Goal: Communication & Community: Participate in discussion

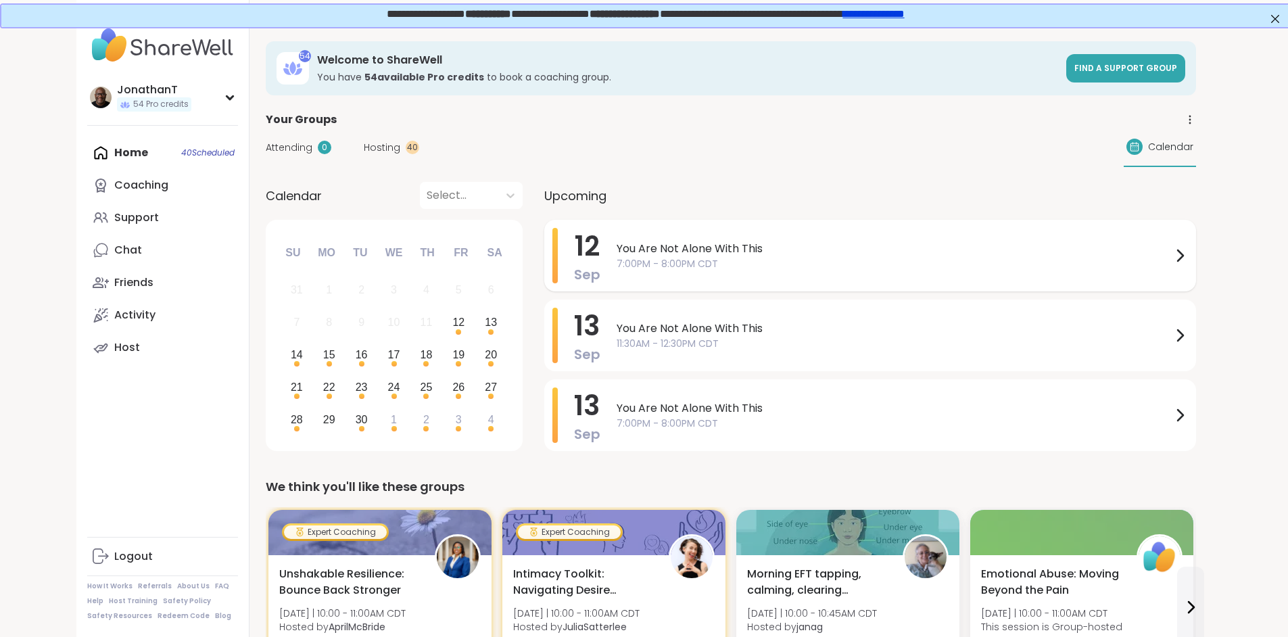
click at [626, 247] on span "You Are Not Alone With This" at bounding box center [894, 249] width 555 height 16
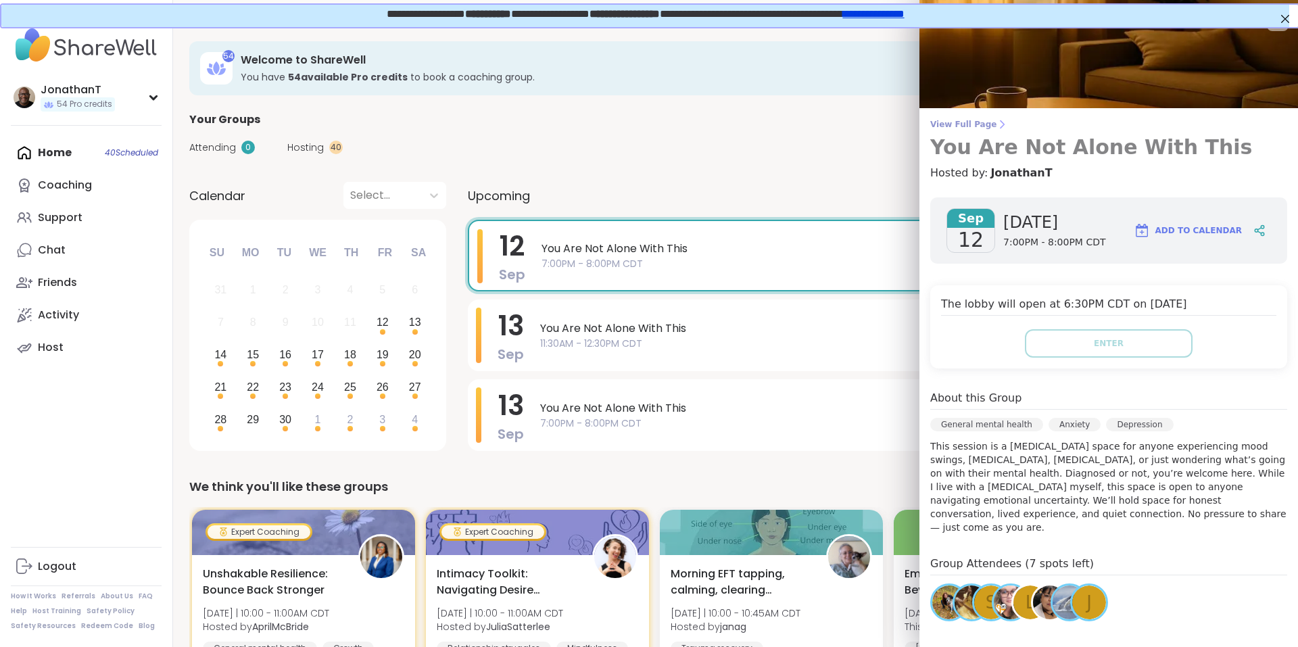
click at [959, 123] on span "View Full Page" at bounding box center [1108, 124] width 357 height 11
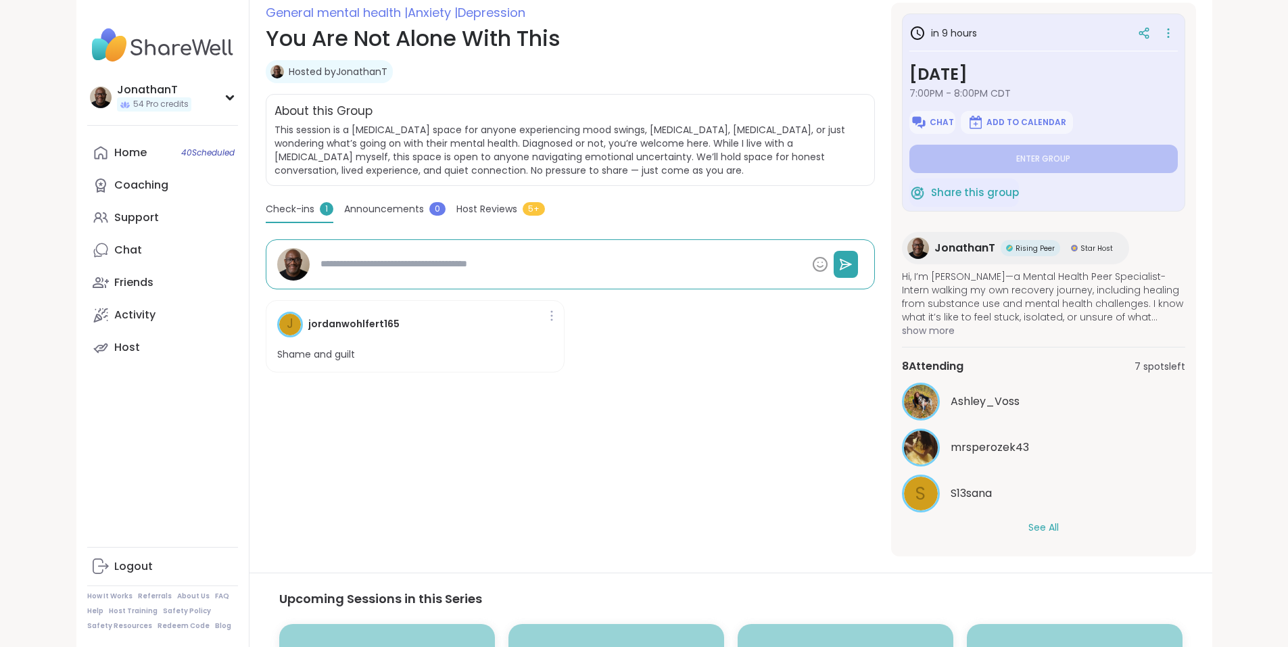
scroll to position [194, 0]
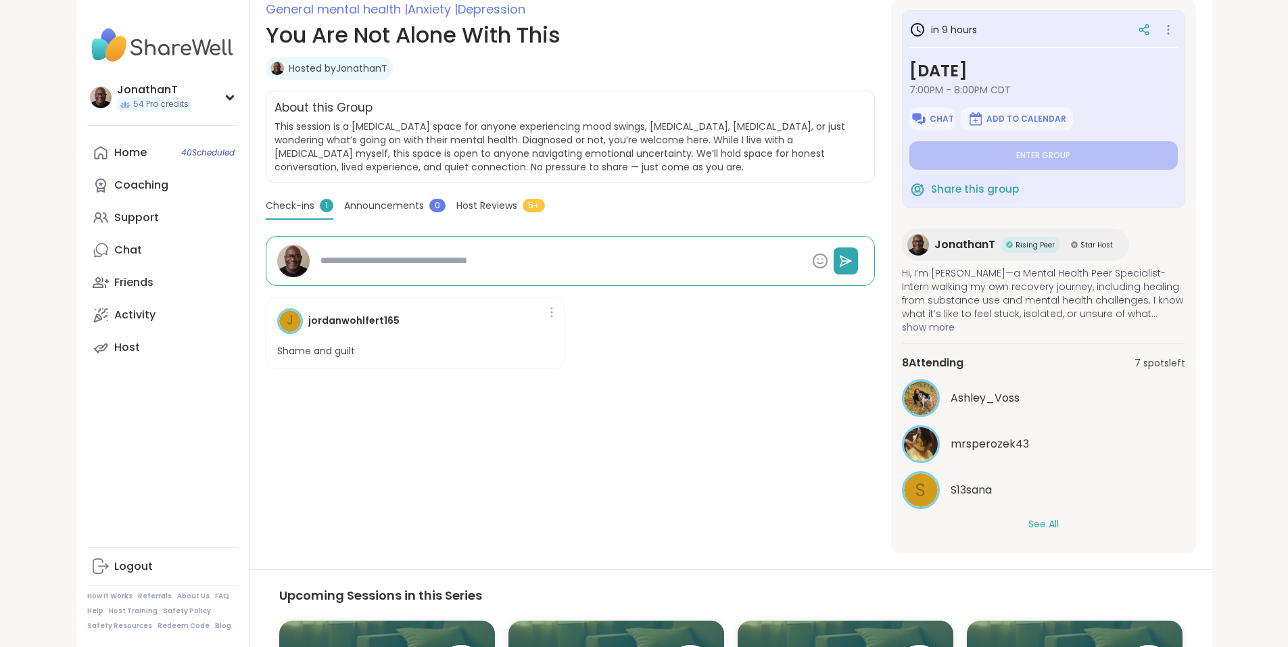
click at [1059, 520] on button "See All" at bounding box center [1043, 524] width 30 height 14
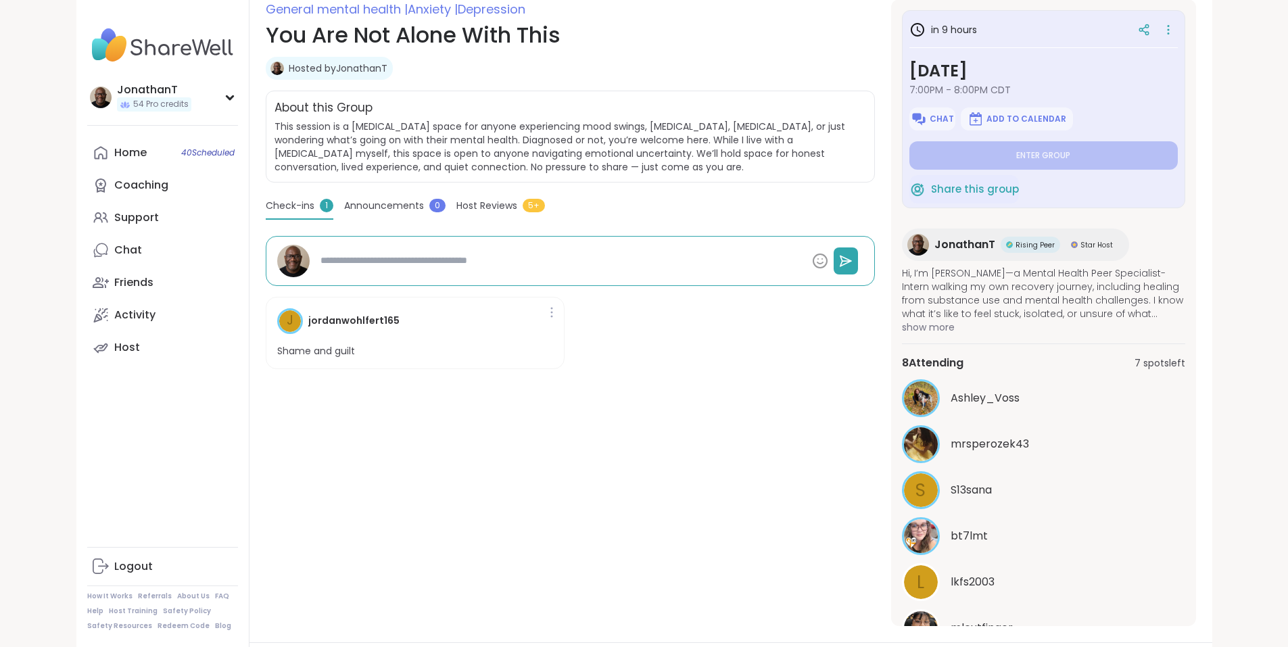
scroll to position [157, 0]
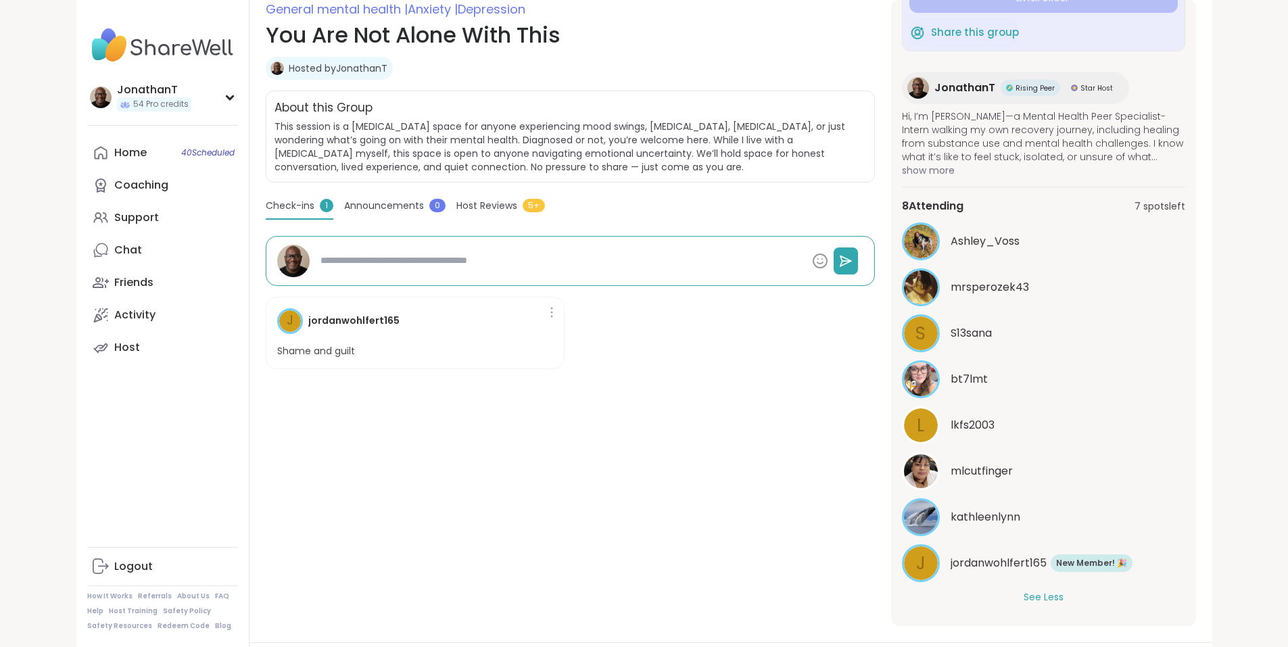
type textarea "*"
click at [1023, 590] on button "See Less" at bounding box center [1043, 597] width 40 height 14
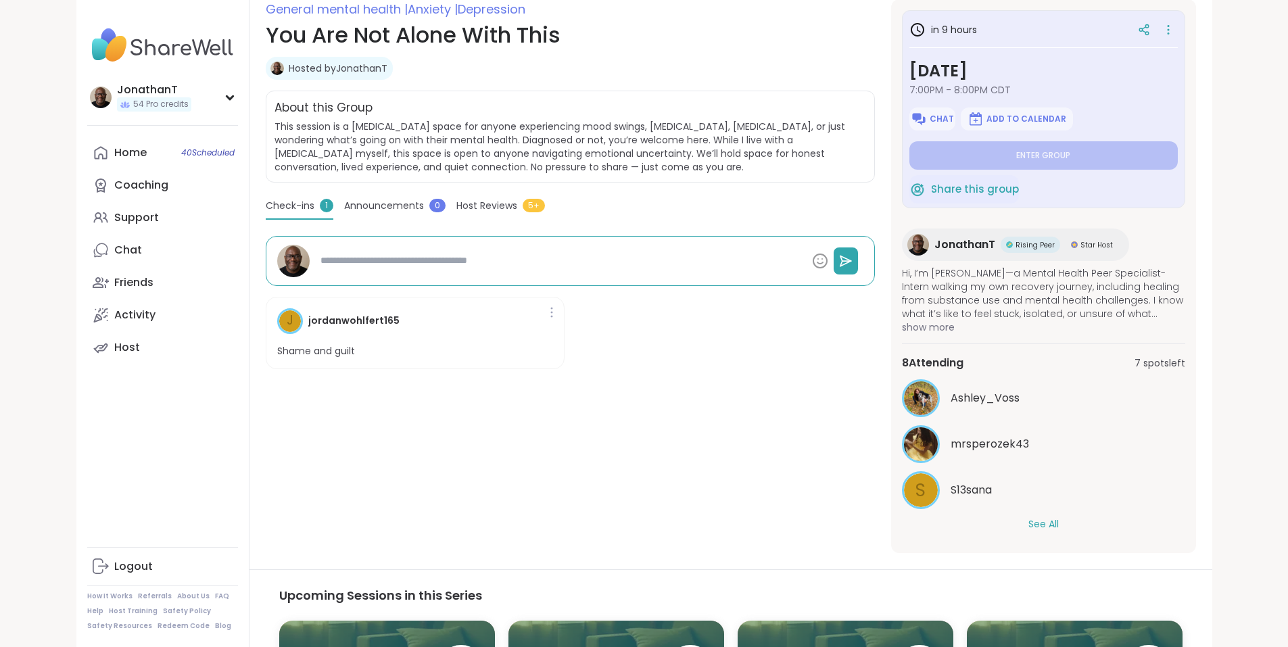
click at [1028, 517] on button "See All" at bounding box center [1043, 524] width 30 height 14
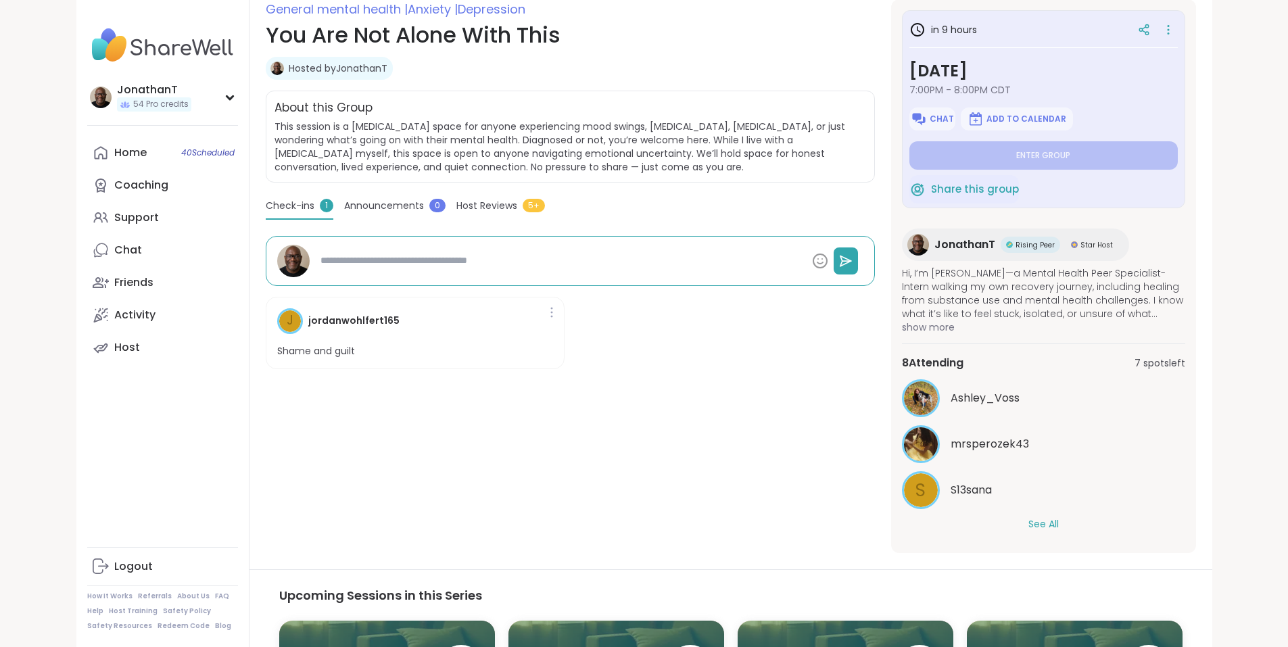
click at [1028, 517] on button "See All" at bounding box center [1043, 524] width 30 height 14
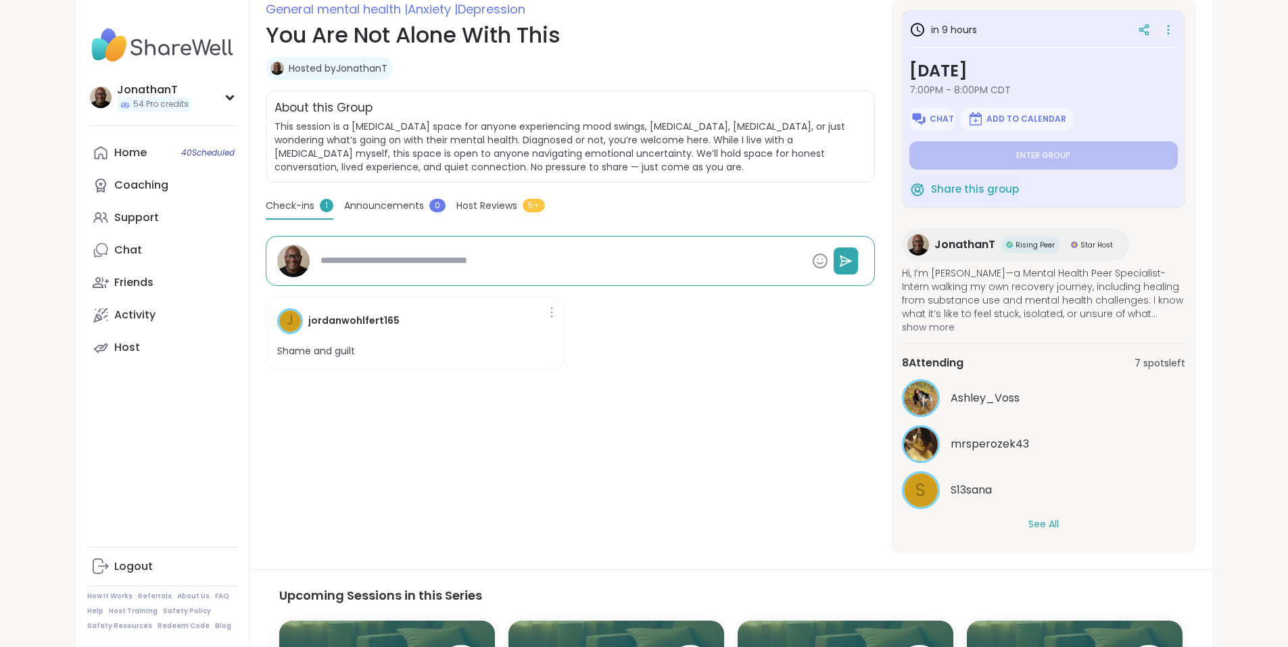
click at [1028, 517] on button "See All" at bounding box center [1043, 524] width 30 height 14
drag, startPoint x: 282, startPoint y: 349, endPoint x: 195, endPoint y: 349, distance: 87.2
click at [266, 349] on div "j jordanwohlfert165 Shame and guilt" at bounding box center [415, 333] width 299 height 73
drag, startPoint x: 227, startPoint y: 349, endPoint x: 251, endPoint y: 321, distance: 36.4
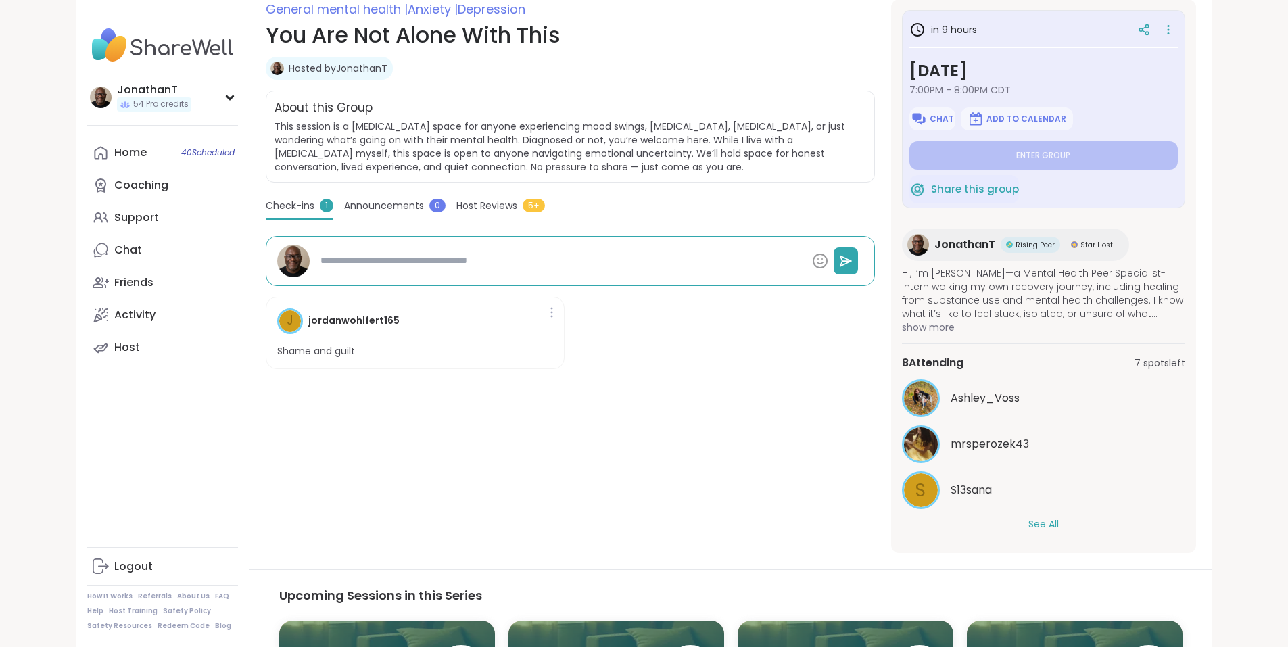
click at [308, 321] on h4 "jordanwohlfert165" at bounding box center [353, 321] width 91 height 14
click at [1059, 522] on button "See All" at bounding box center [1043, 524] width 30 height 14
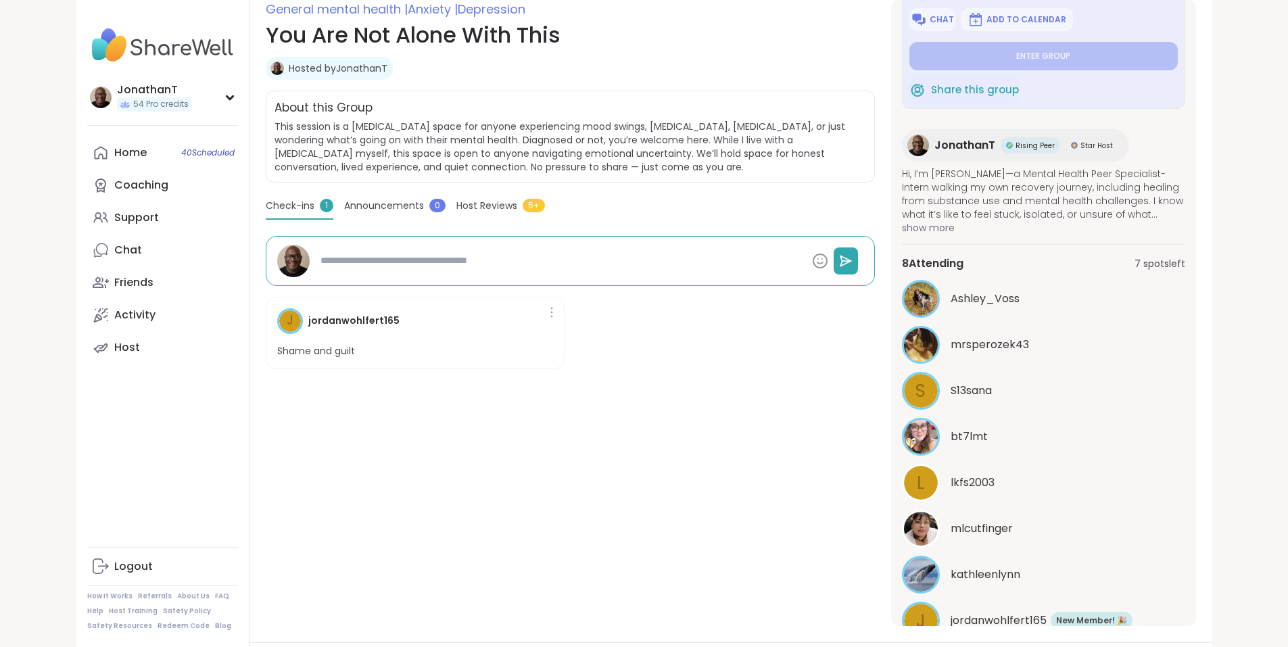
scroll to position [157, 0]
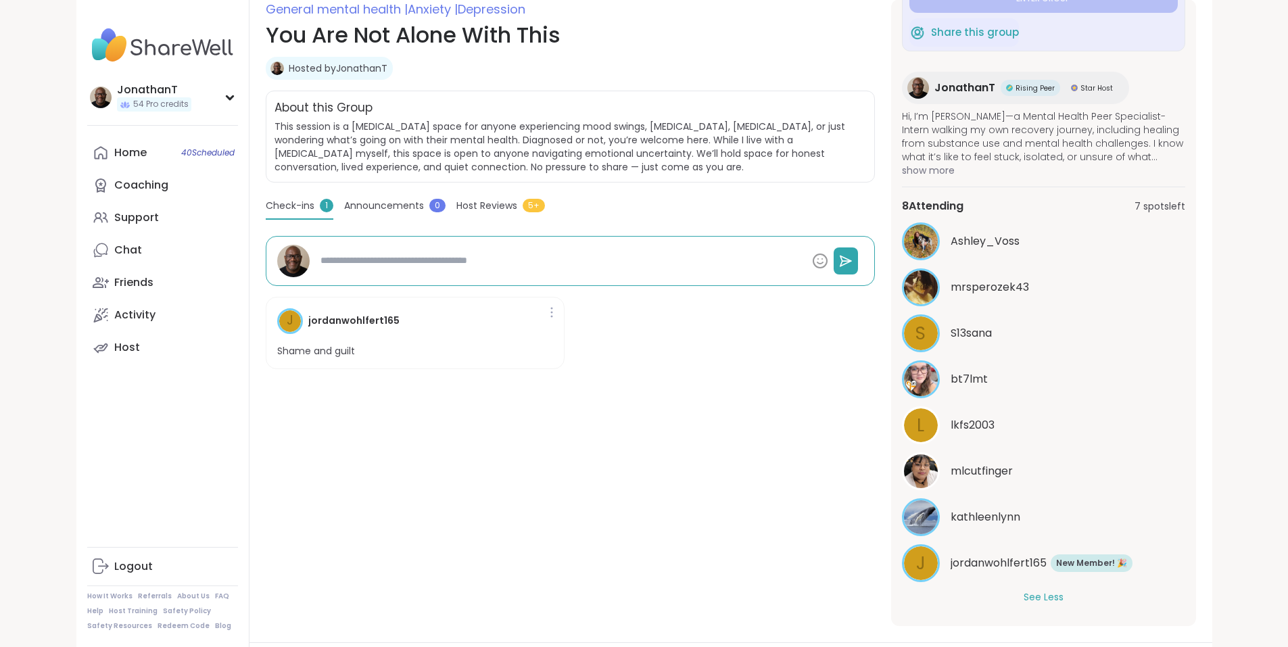
type textarea "*"
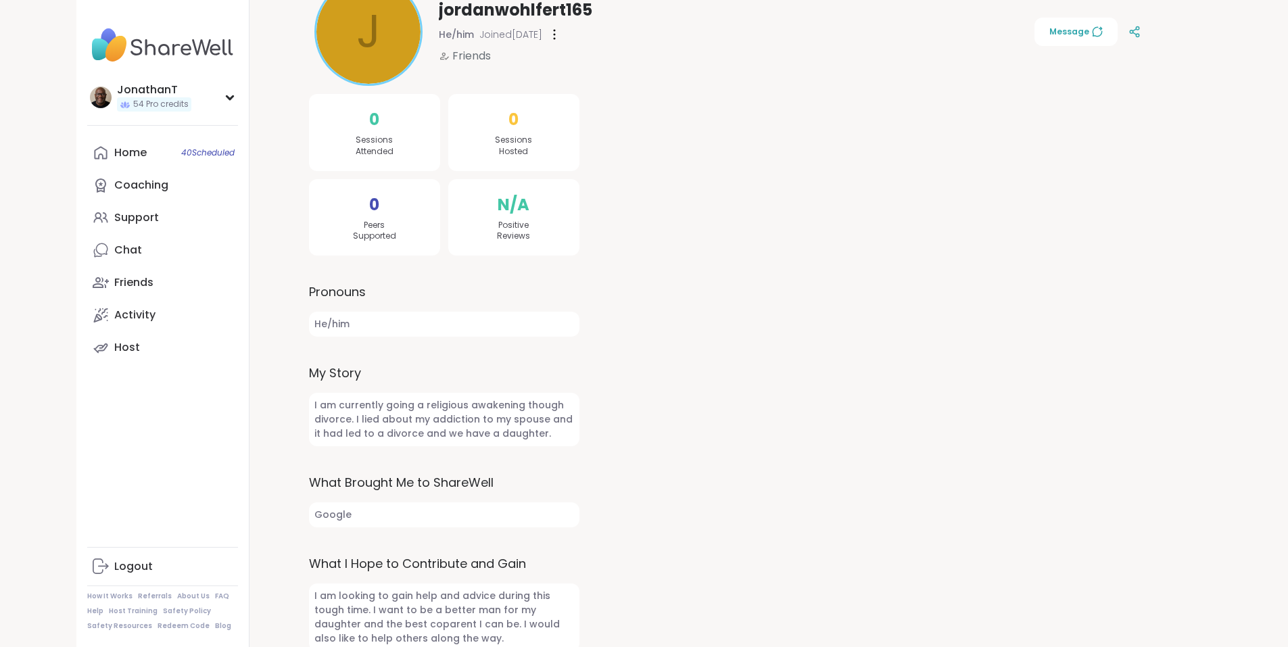
scroll to position [198, 0]
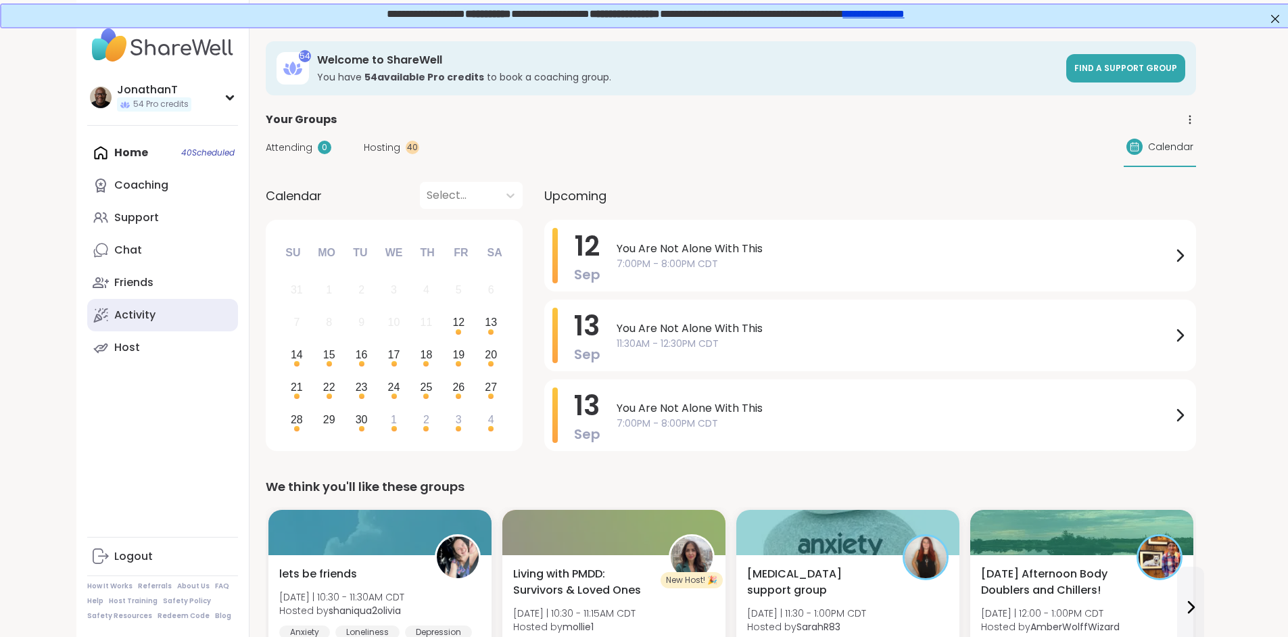
click at [114, 310] on div "Activity" at bounding box center [134, 315] width 41 height 15
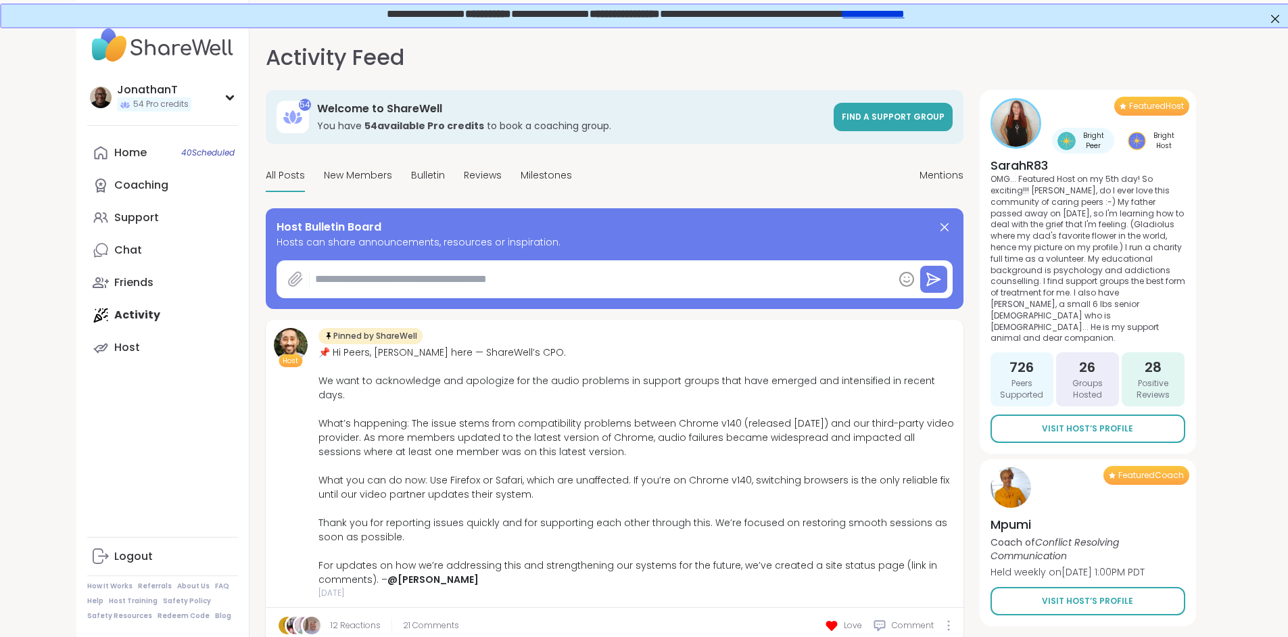
click at [287, 277] on icon at bounding box center [295, 279] width 16 height 16
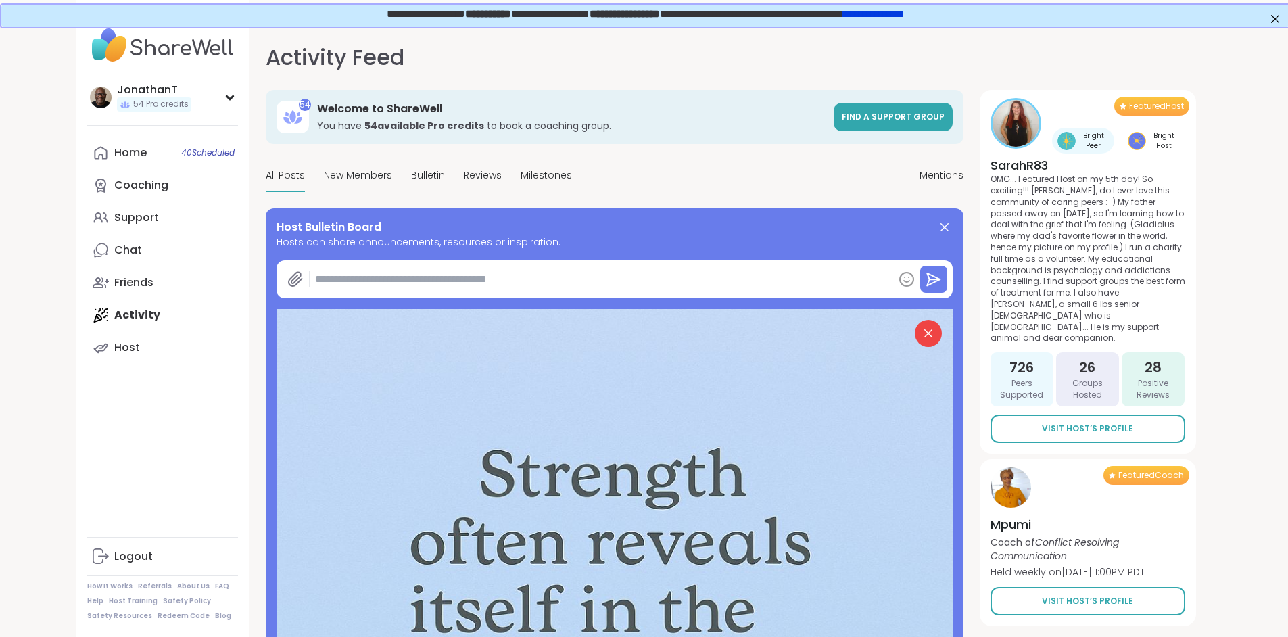
click at [324, 275] on textarea at bounding box center [601, 279] width 583 height 27
paste textarea "**********"
type textarea "*"
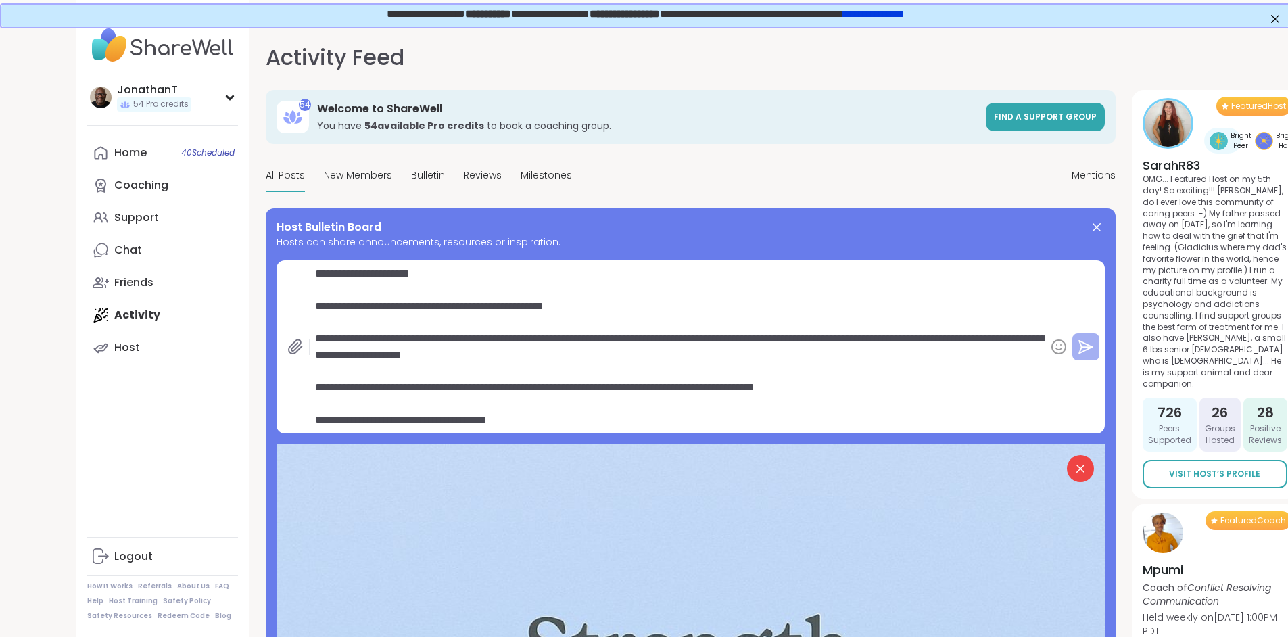
type textarea "**********"
click at [1079, 345] on icon at bounding box center [1085, 347] width 13 height 12
type textarea "*"
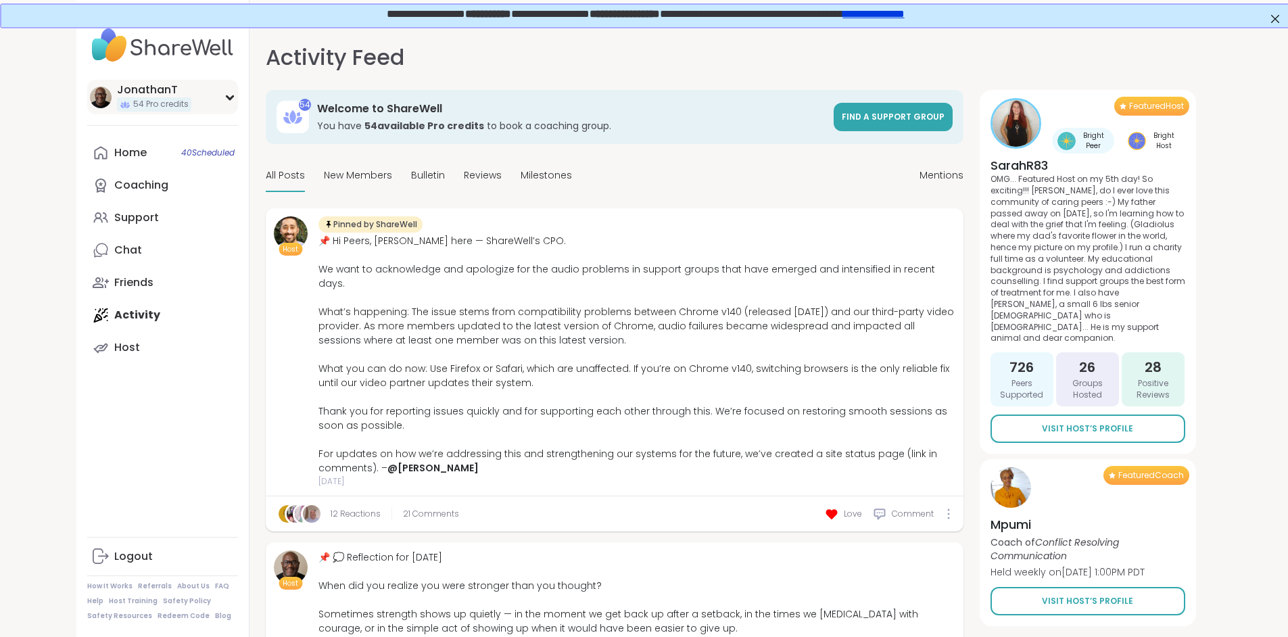
click at [117, 93] on div "JonathanT" at bounding box center [154, 89] width 74 height 15
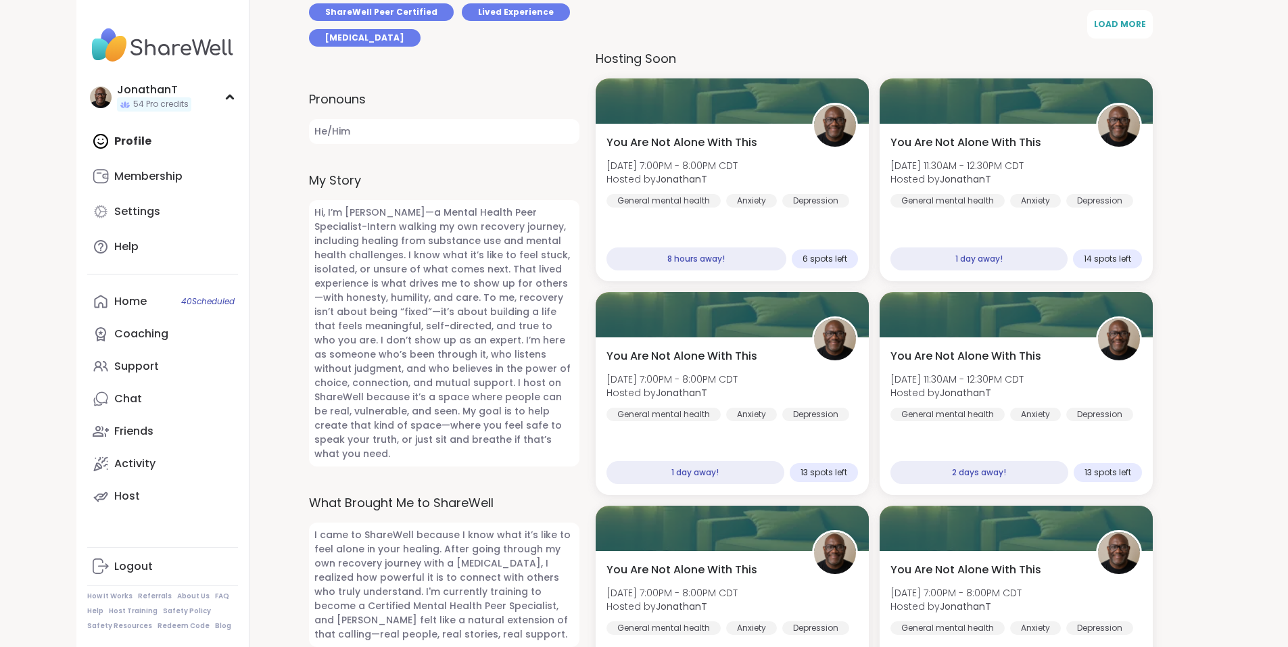
scroll to position [537, 0]
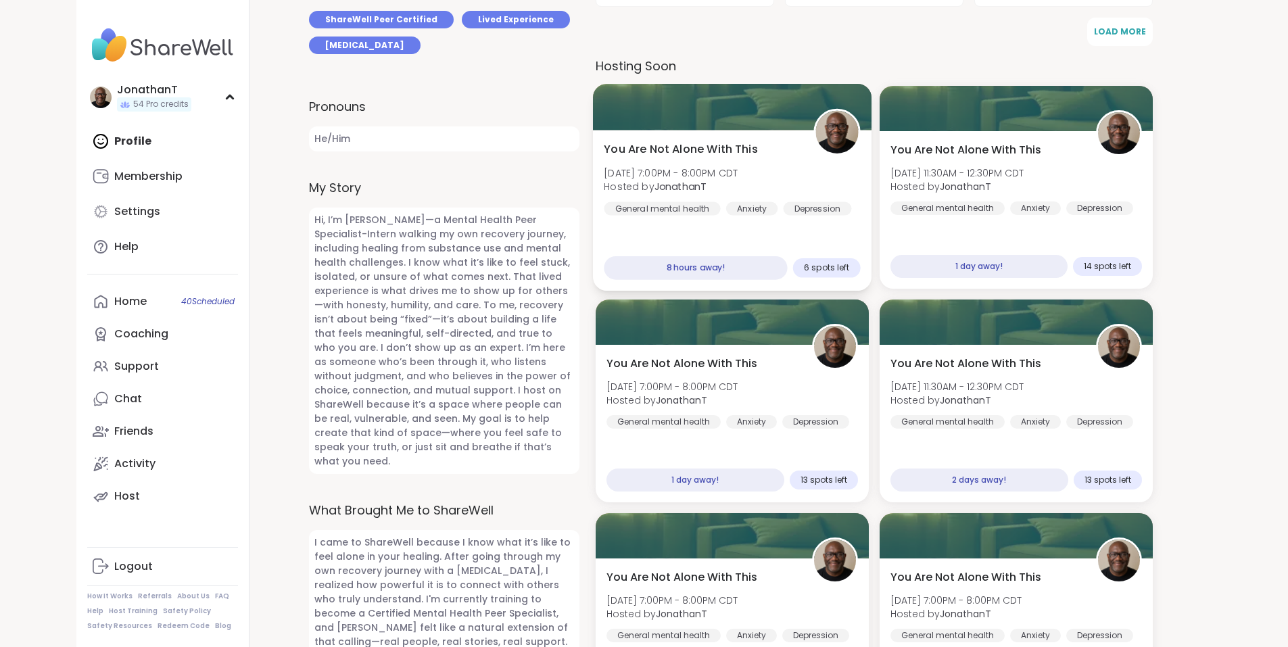
click at [771, 216] on div "You Are Not Alone With This Fri, Sep 12 | 7:00PM - 8:00PM CDT Hosted by Jonatha…" at bounding box center [731, 210] width 279 height 161
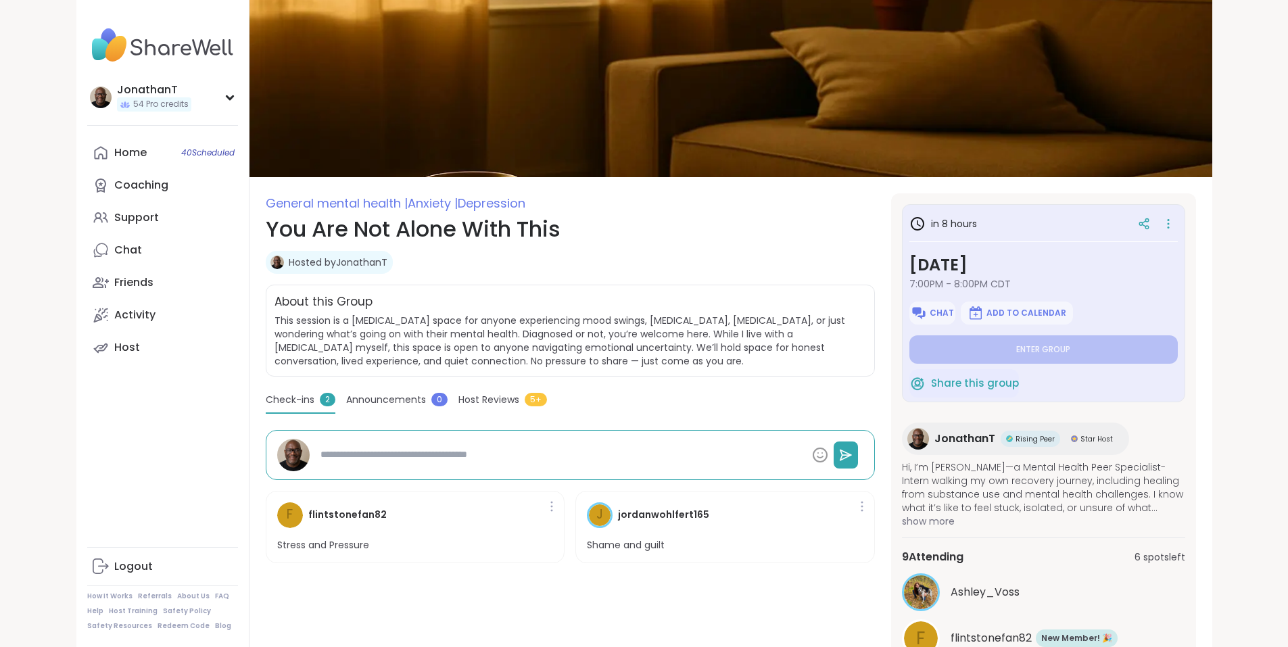
click at [1005, 635] on span "flintstonefan82" at bounding box center [990, 638] width 81 height 16
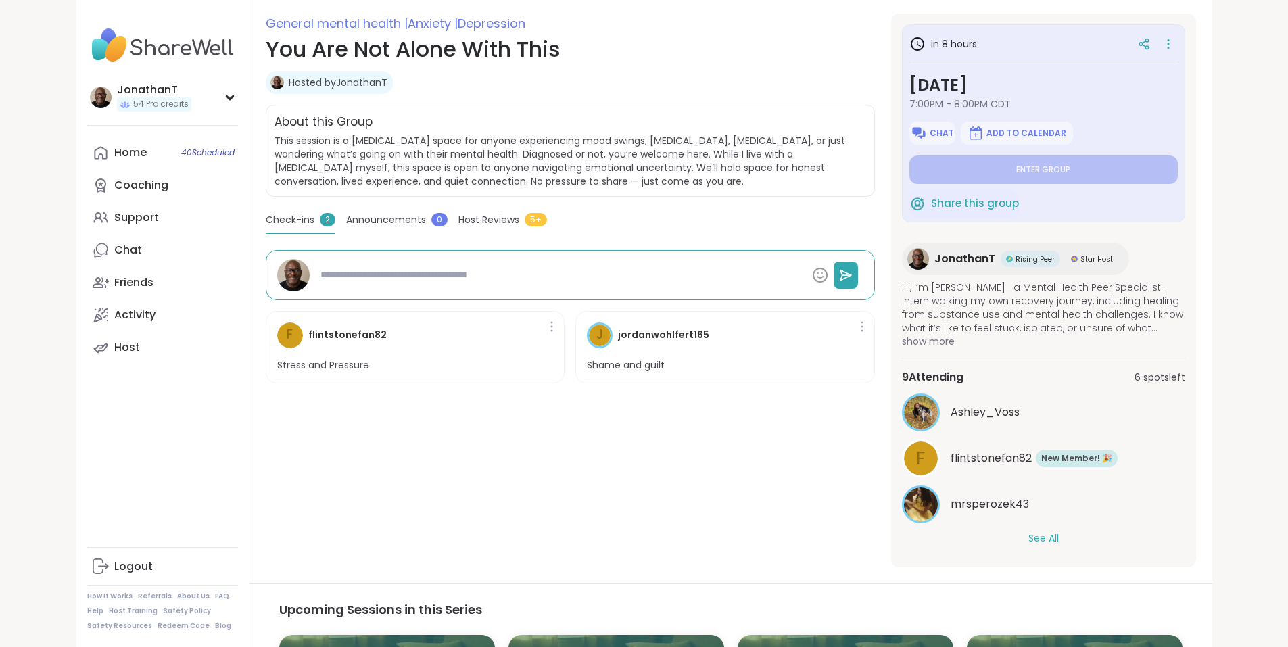
scroll to position [226, 0]
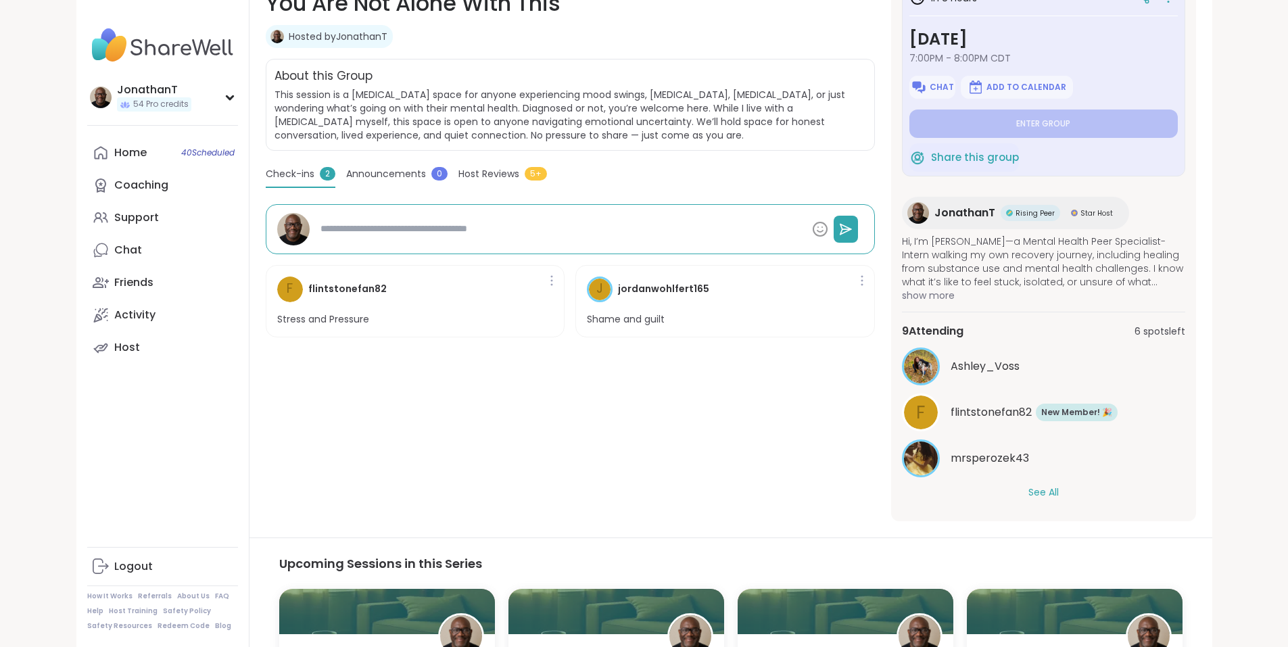
click at [1059, 488] on button "See All" at bounding box center [1043, 492] width 30 height 14
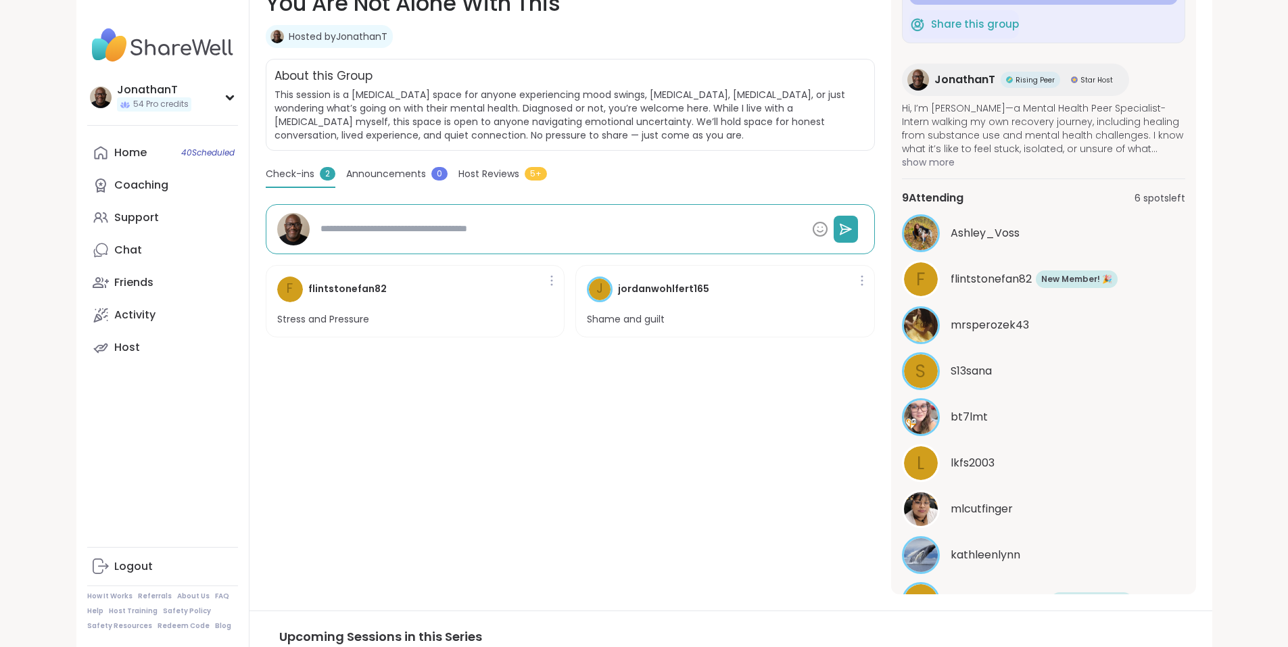
scroll to position [203, 0]
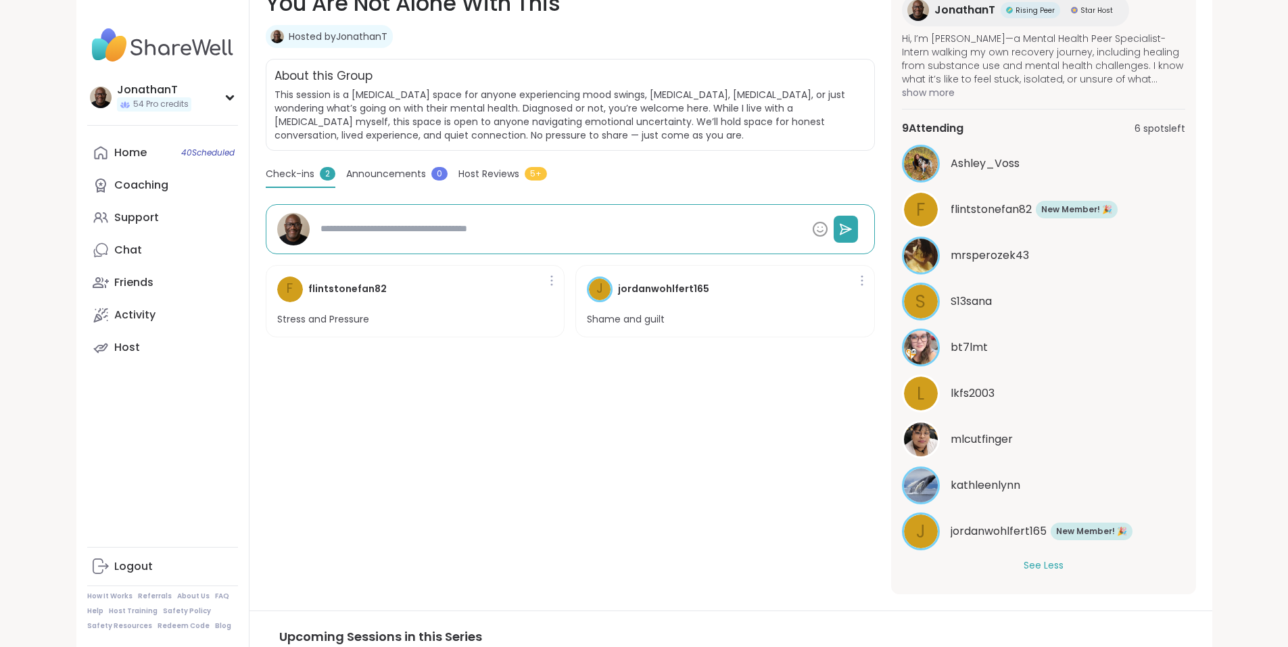
click at [1042, 533] on span "jordanwohlfert165" at bounding box center [998, 531] width 96 height 16
click at [938, 443] on img at bounding box center [921, 440] width 34 height 34
type textarea "*"
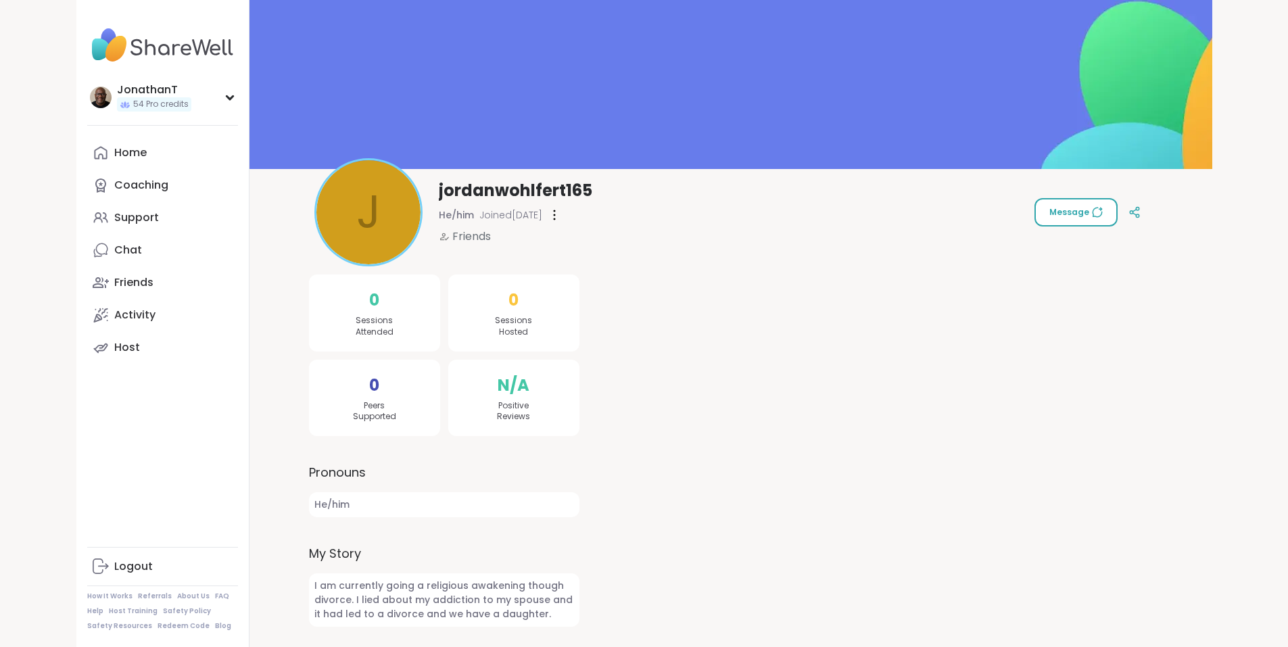
click at [1103, 214] on span "Message" at bounding box center [1075, 212] width 53 height 12
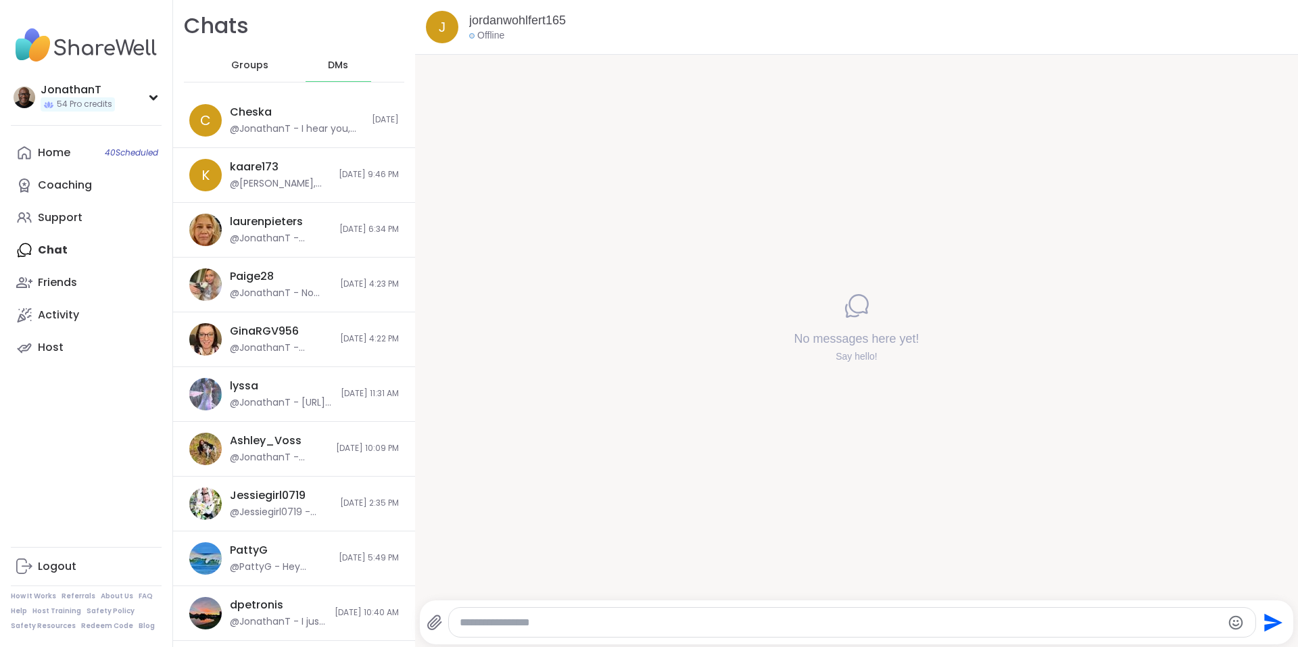
click at [328, 64] on span "DMs" at bounding box center [338, 66] width 20 height 14
click at [256, 62] on span "Groups" at bounding box center [249, 66] width 37 height 14
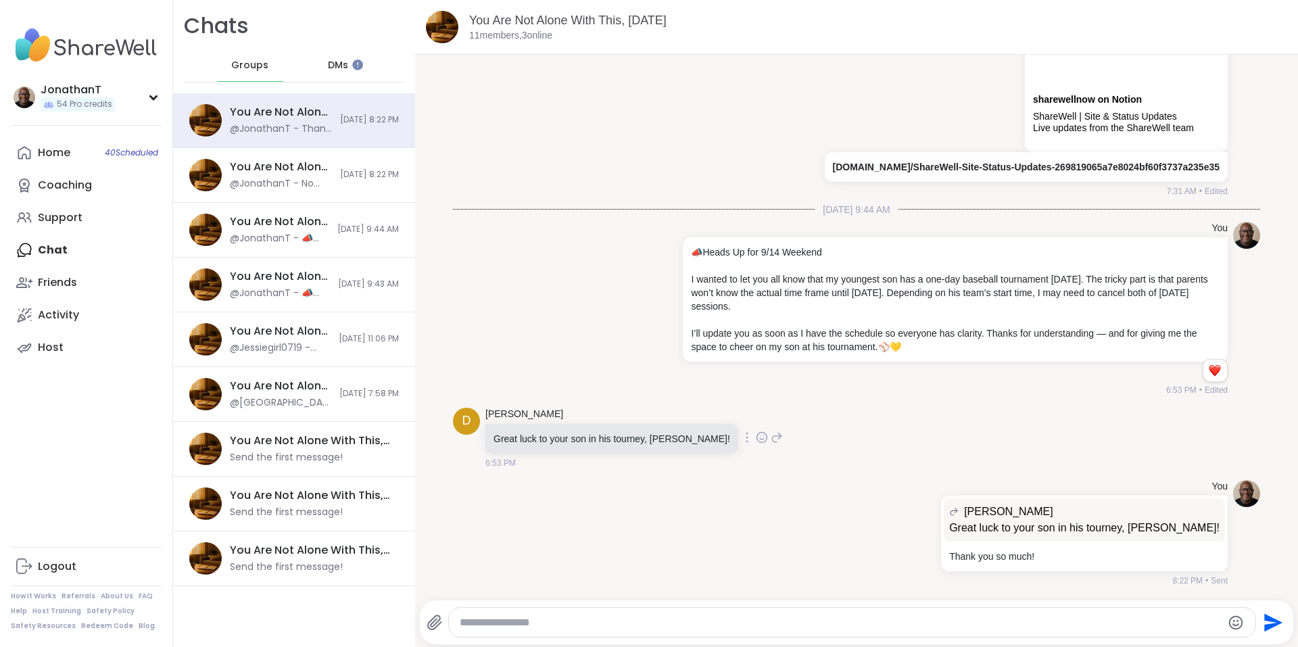
click at [760, 439] on icon at bounding box center [762, 439] width 4 height 1
click at [648, 415] on div "Select Reaction: Heart" at bounding box center [654, 416] width 12 height 12
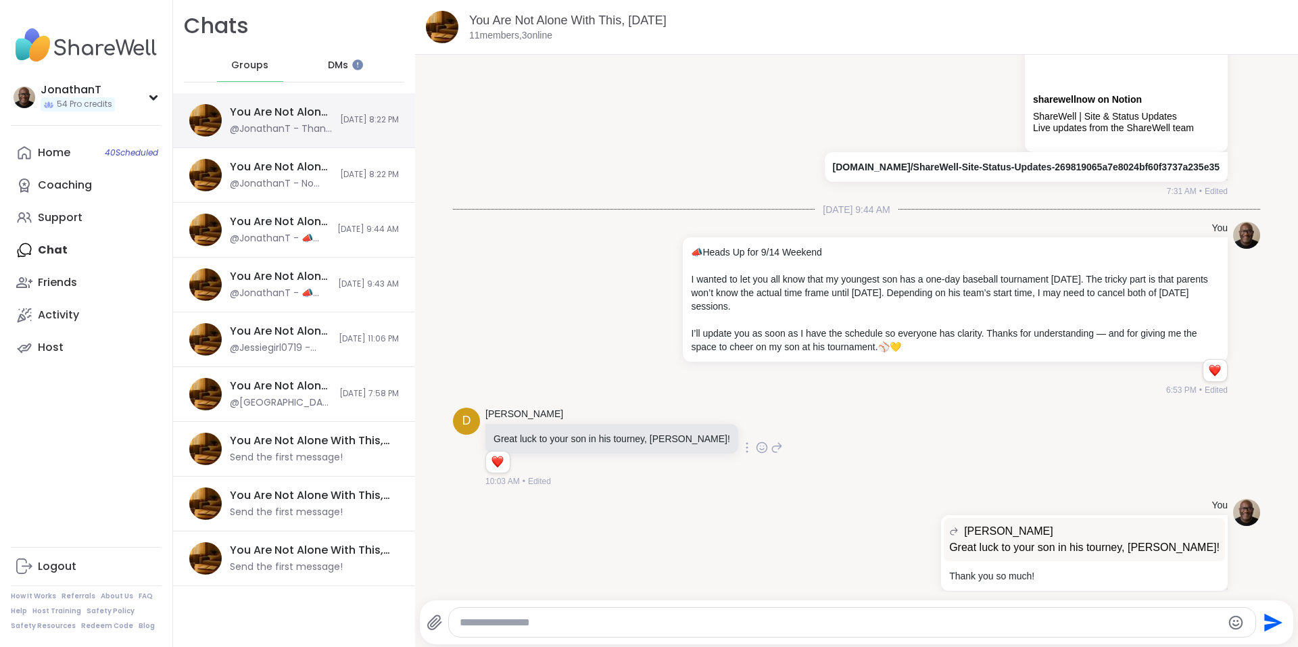
click at [345, 116] on span "9/11/2025, 8:22 PM" at bounding box center [369, 119] width 59 height 11
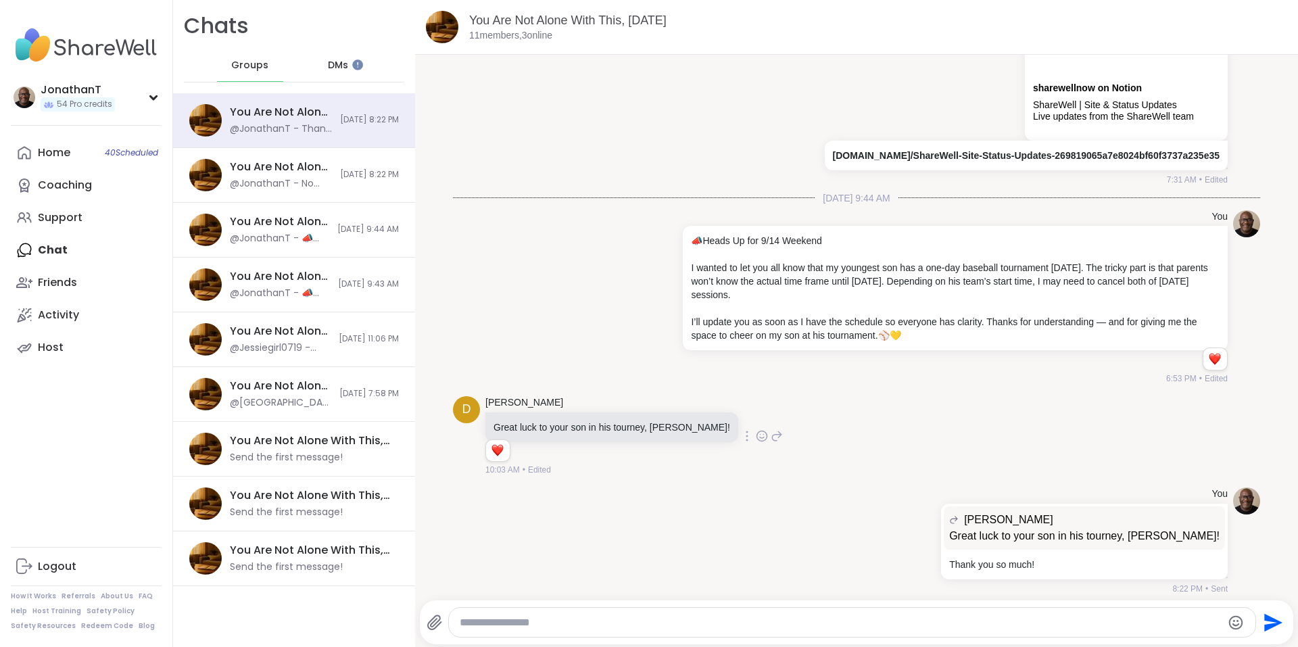
scroll to position [80, 0]
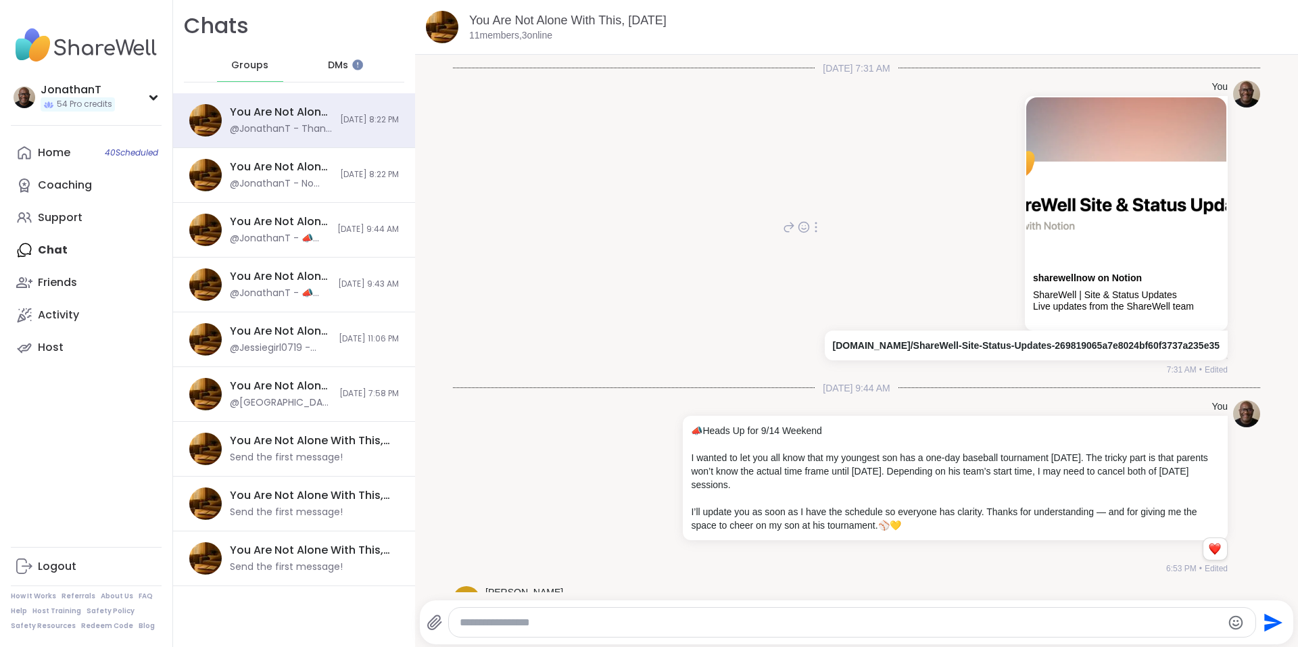
click at [815, 232] on icon at bounding box center [816, 227] width 3 height 11
click at [817, 250] on icon at bounding box center [824, 247] width 14 height 14
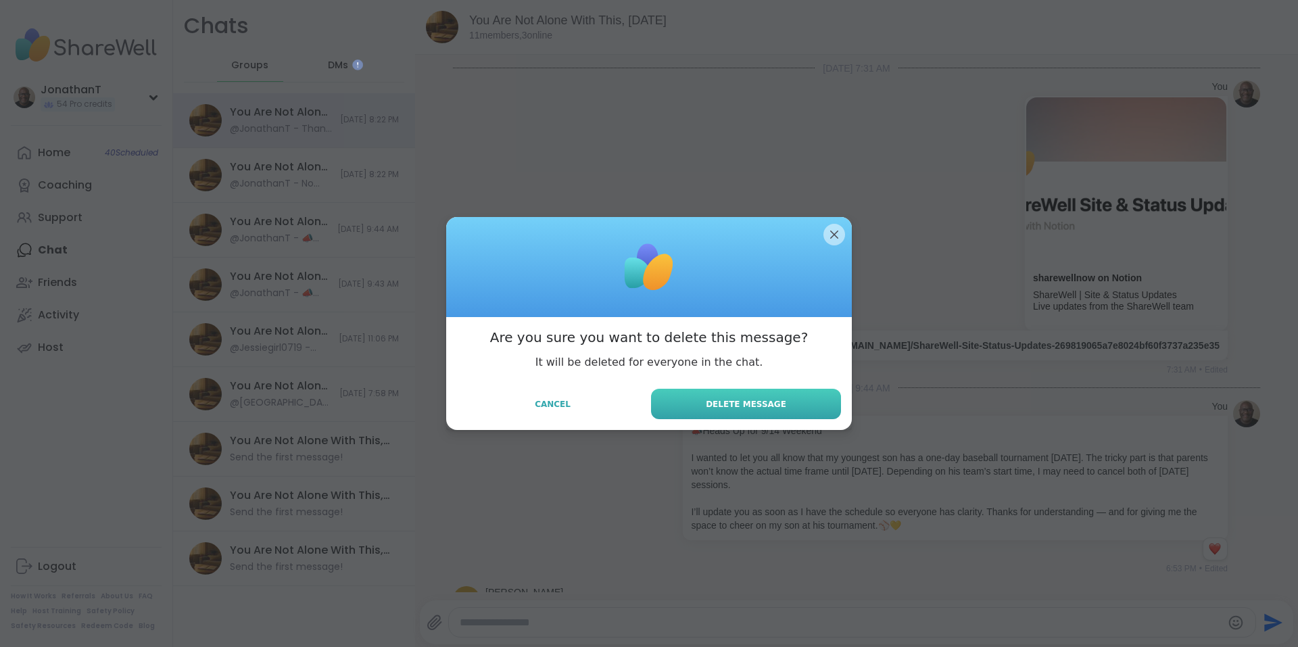
click at [786, 400] on button "Delete Message" at bounding box center [746, 404] width 190 height 30
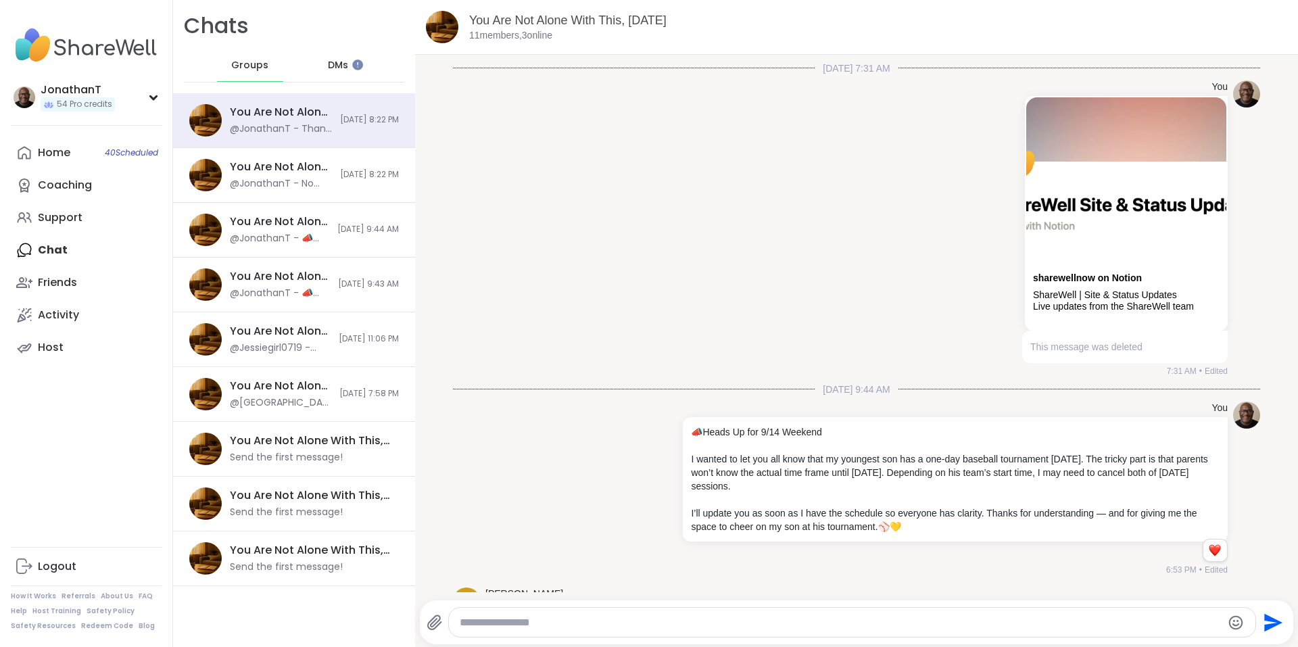
click at [1157, 201] on img at bounding box center [1126, 181] width 200 height 168
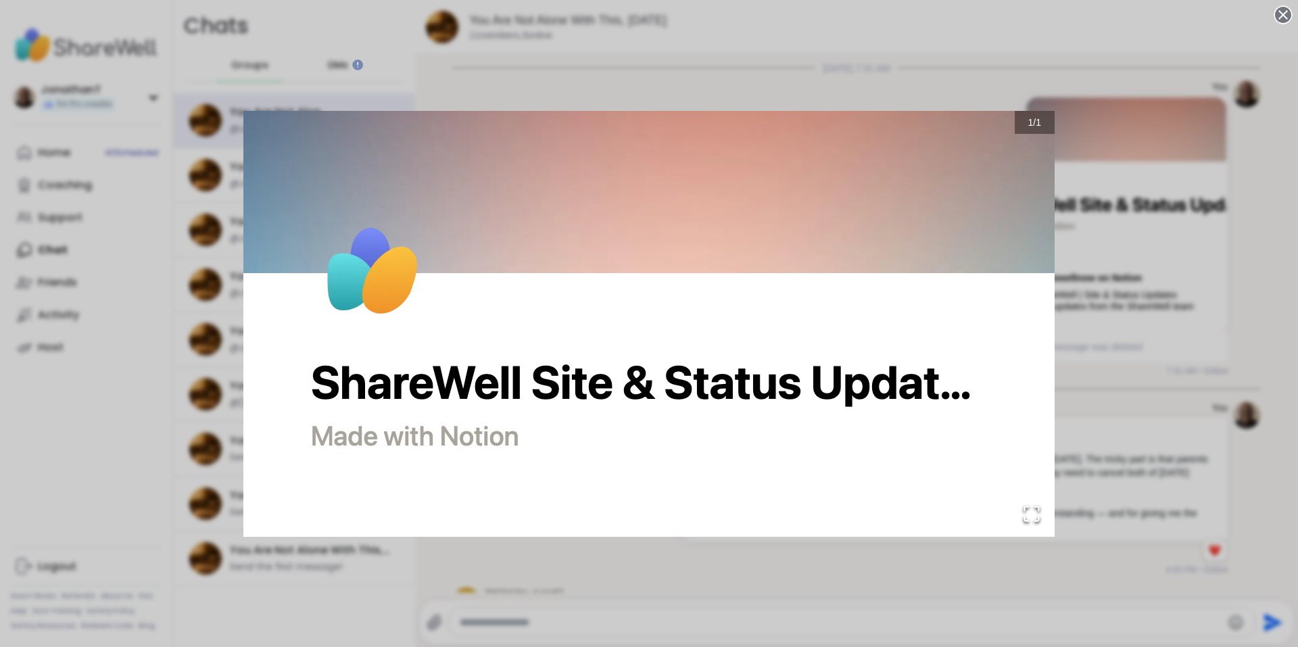
click at [1036, 122] on span "1" at bounding box center [1038, 122] width 5 height 11
click at [1193, 161] on div "1 / 1" at bounding box center [649, 323] width 1298 height 647
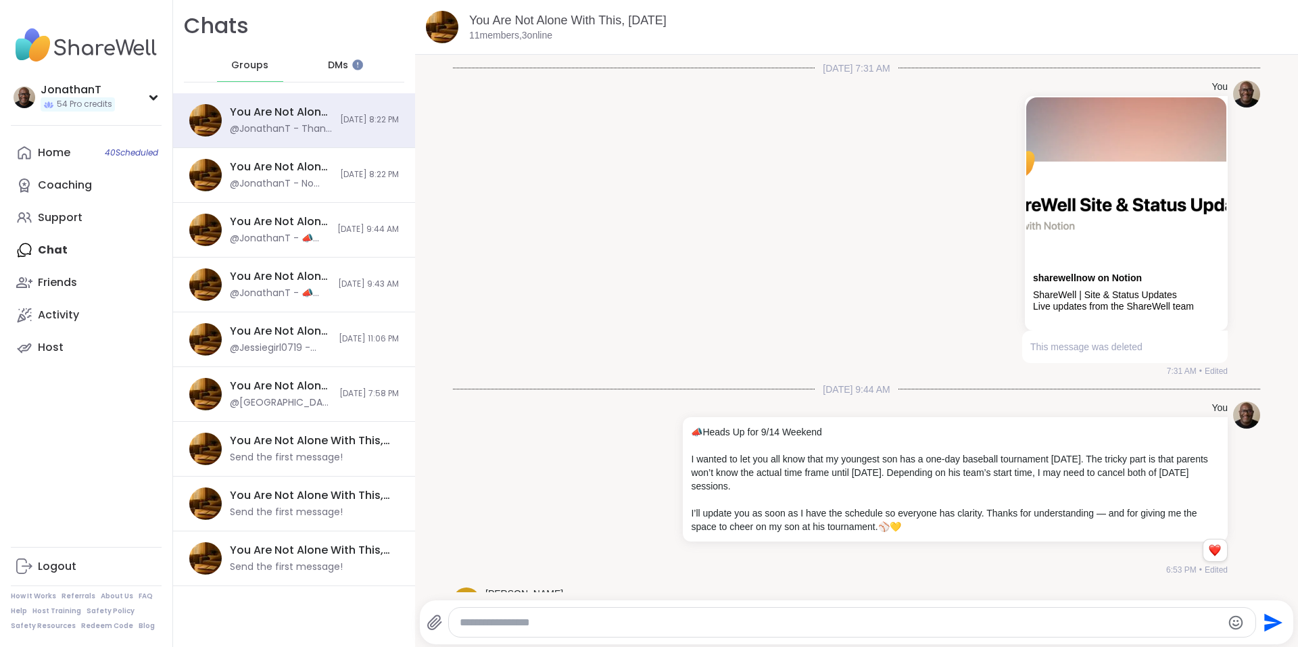
click at [1073, 305] on div "Live updates from the ShareWell team" at bounding box center [1126, 306] width 187 height 11
click at [1071, 302] on div "Live updates from the ShareWell team" at bounding box center [1126, 306] width 187 height 11
click at [1081, 232] on img at bounding box center [1126, 181] width 200 height 168
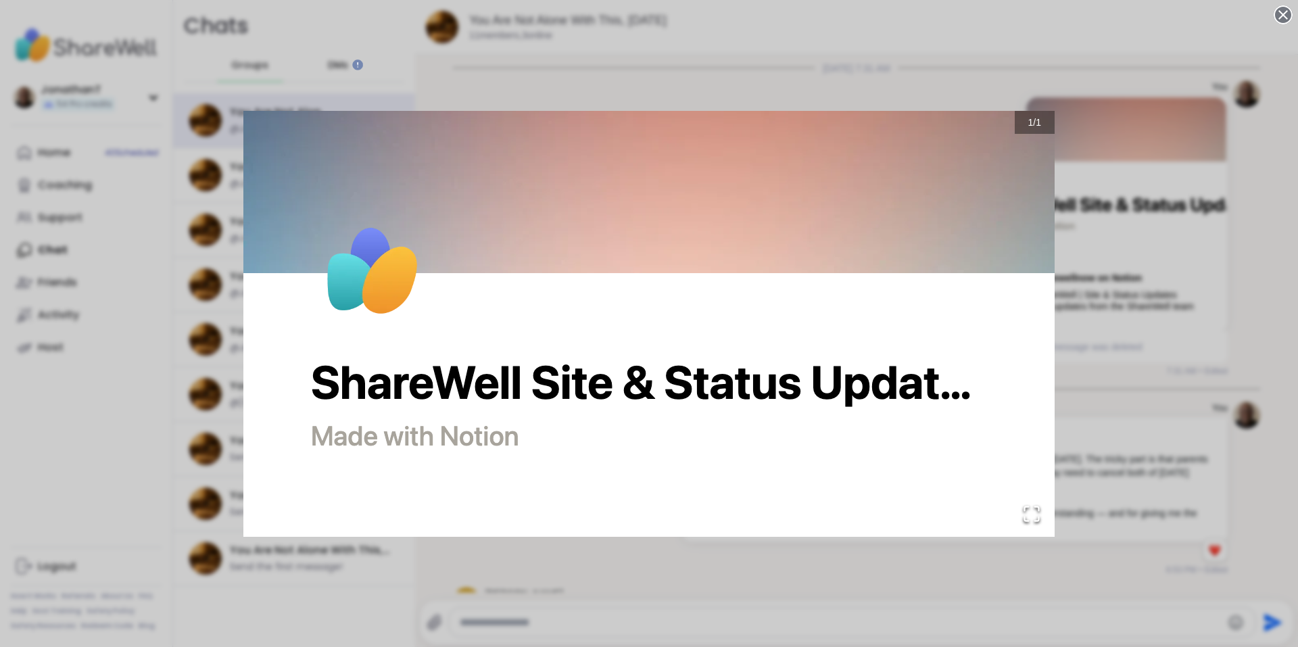
click at [1119, 276] on div "1 / 1" at bounding box center [649, 323] width 1298 height 647
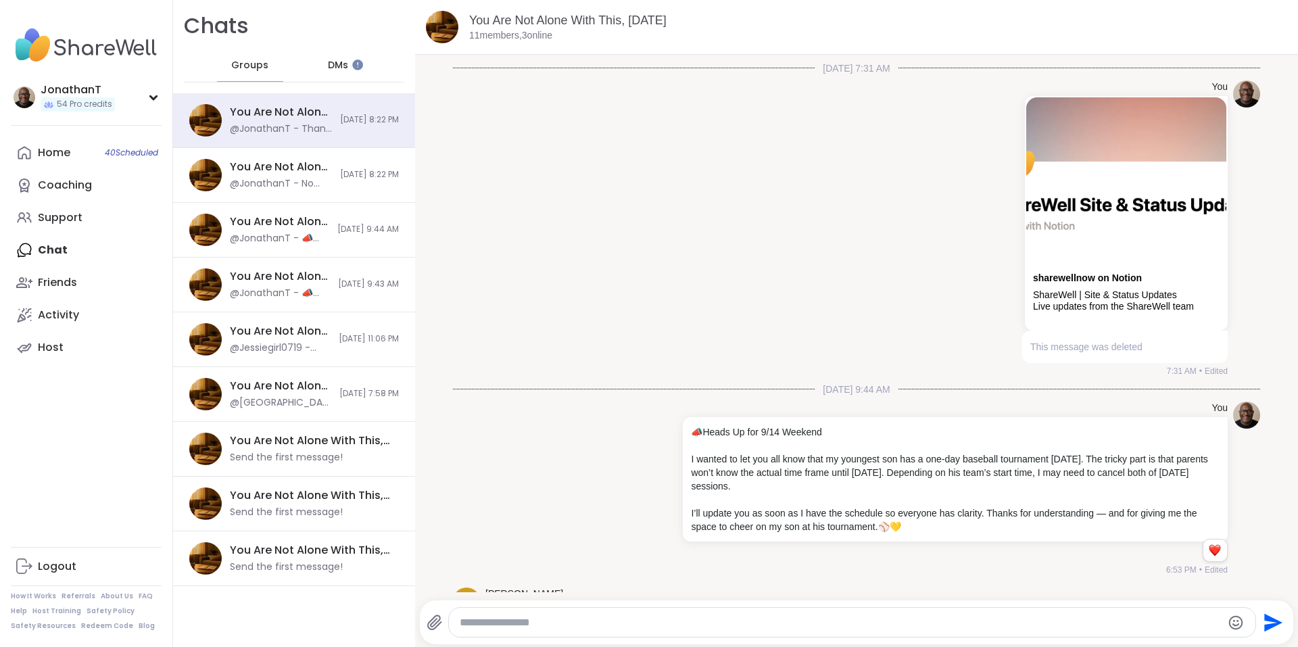
drag, startPoint x: 1119, startPoint y: 276, endPoint x: 1215, endPoint y: 256, distance: 98.6
click at [1215, 256] on div "You sharewellnow on Notion ShareWell | Site & Status Updates Live updates from …" at bounding box center [856, 229] width 807 height 308
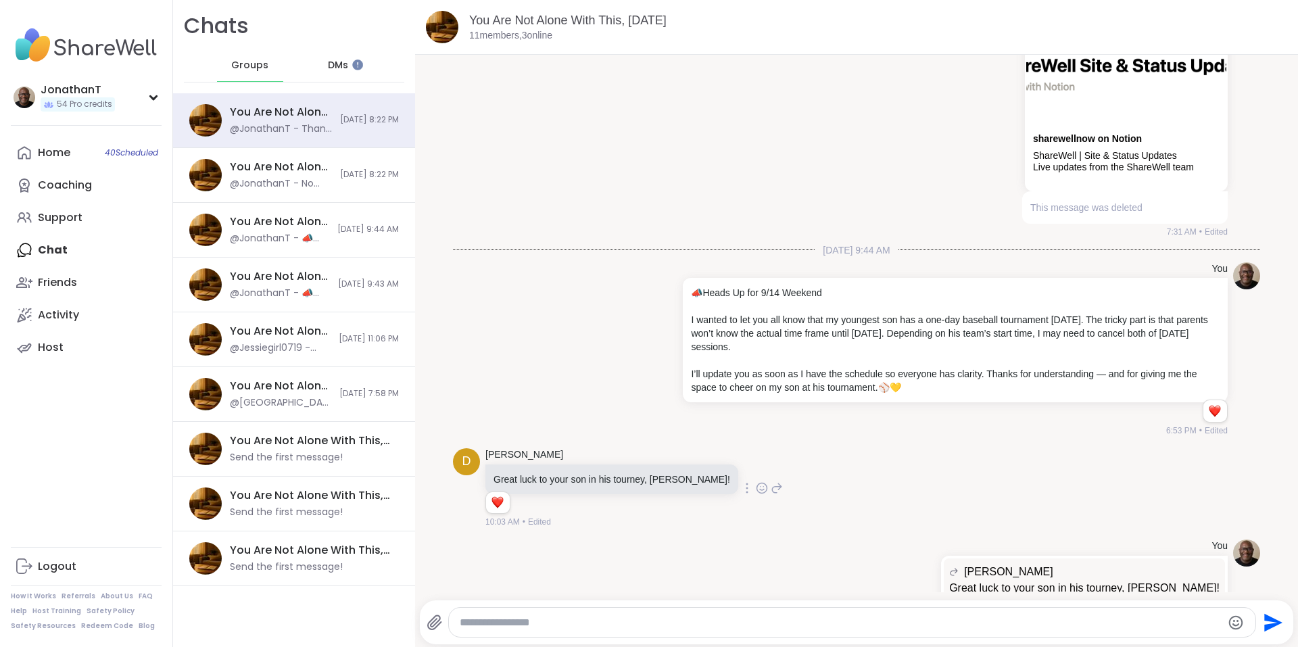
scroll to position [280, 0]
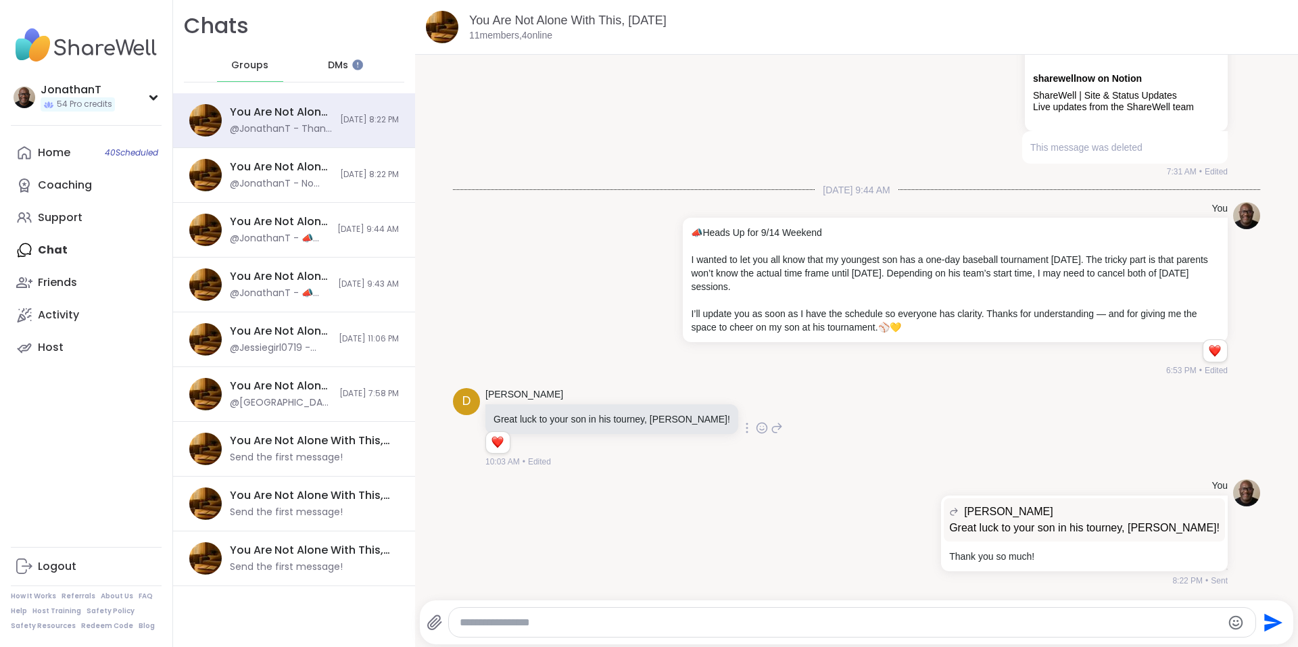
click at [821, 621] on textarea "Type your message" at bounding box center [841, 623] width 763 height 14
paste textarea "**********"
type textarea "**********"
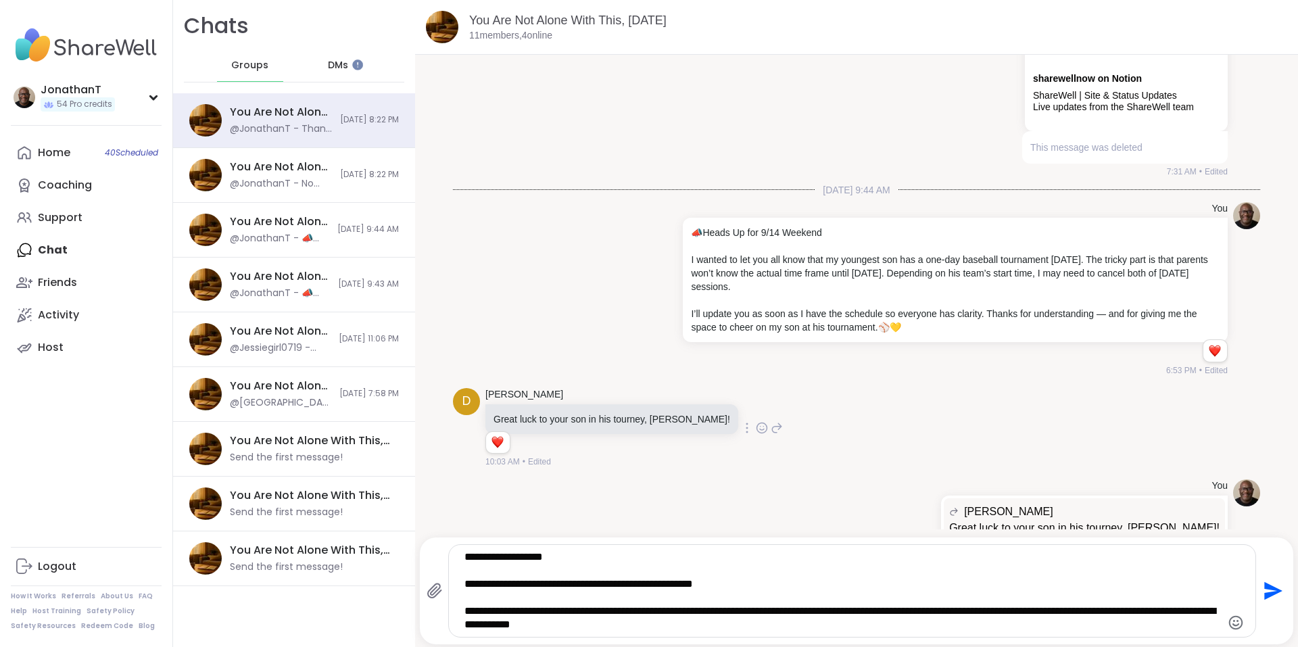
click at [1264, 593] on icon "Send" at bounding box center [1273, 591] width 18 height 18
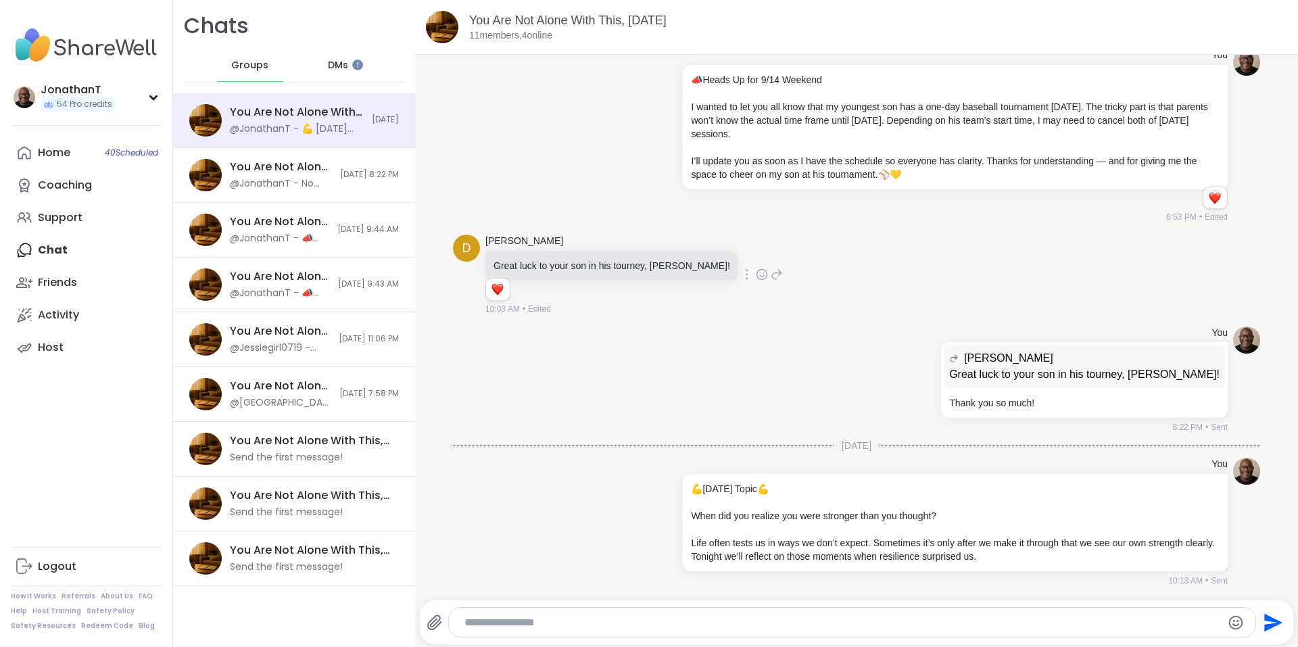
scroll to position [199, 0]
click at [310, 174] on div "You Are Not Alone With This, Sep 11 @JonathanT - No worries. It's the thought t…" at bounding box center [294, 175] width 242 height 55
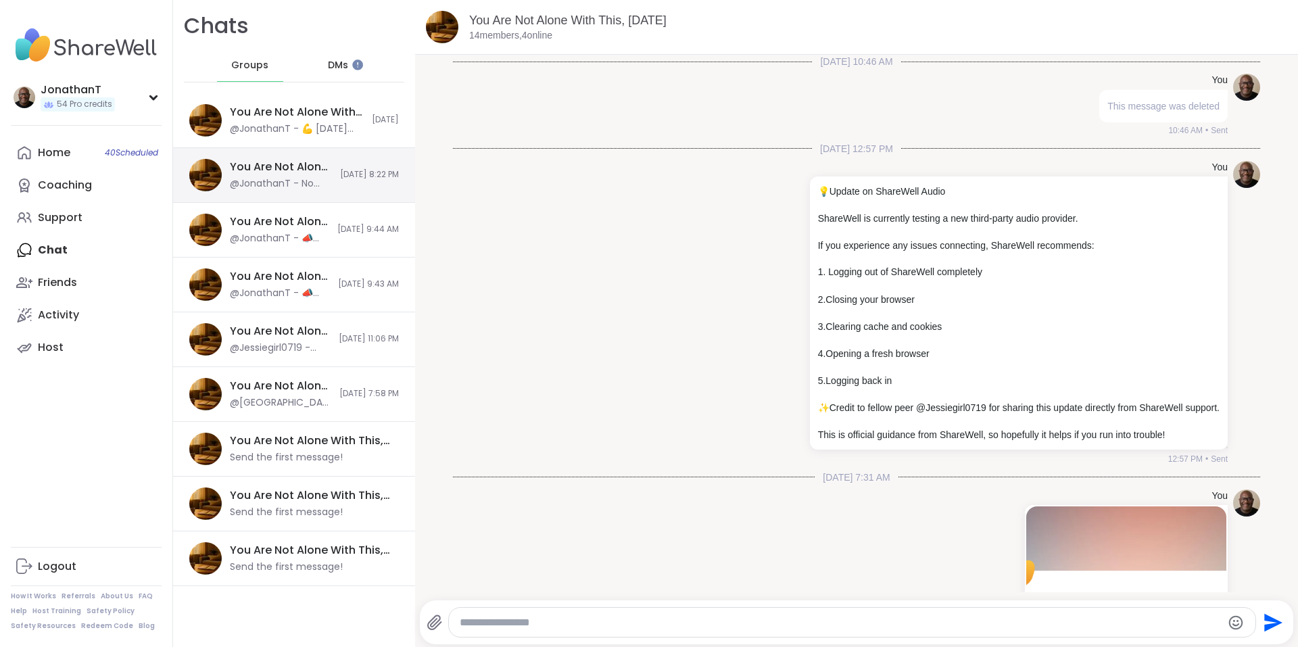
scroll to position [4593, 0]
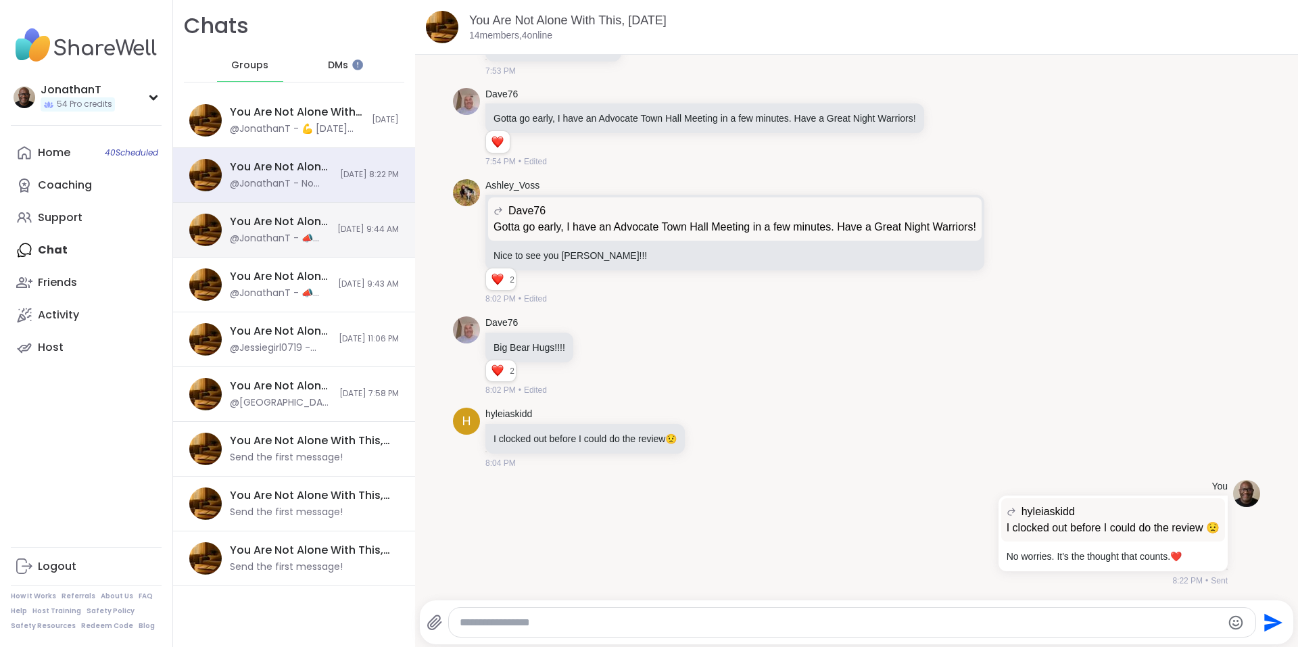
click at [297, 231] on div "You Are Not Alone With This, Sep 13 @JonathanT - 📣 Heads Up for 9/14 Weekend I …" at bounding box center [279, 229] width 99 height 31
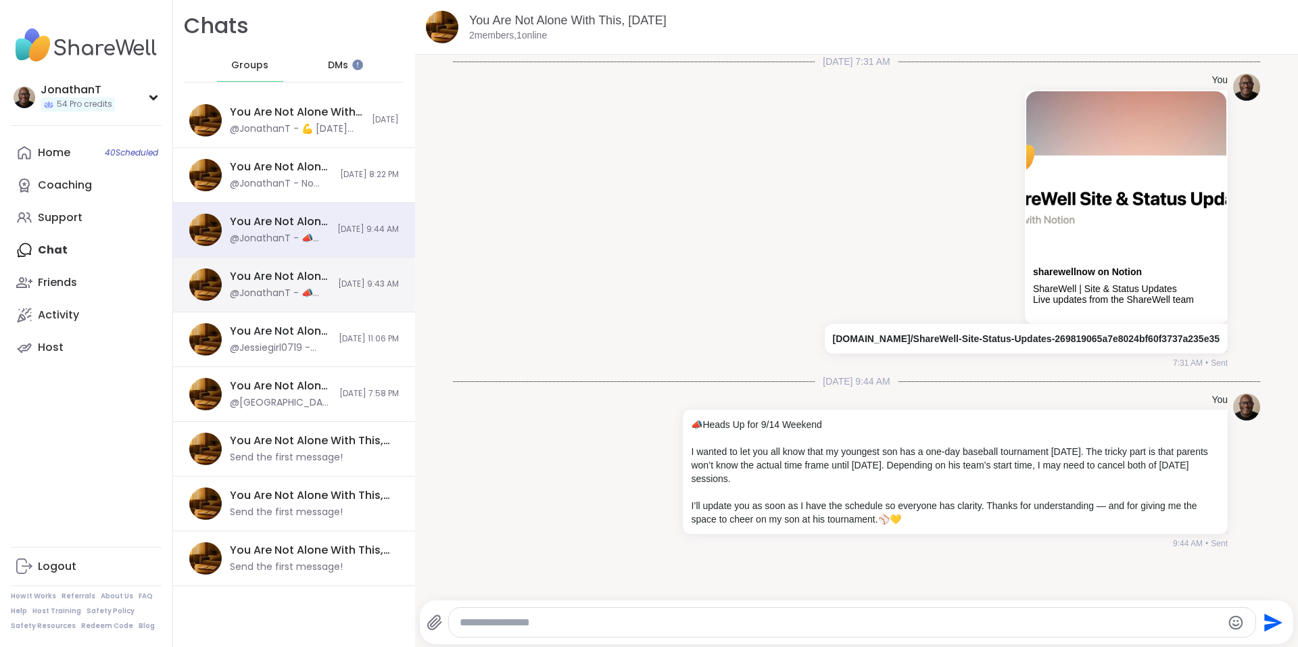
click at [311, 297] on div "You Are Not Alone With This, Sep 13 @JonathanT - 📣 Heads Up for 9/14 Weekend I …" at bounding box center [294, 285] width 242 height 55
